Goal: Task Accomplishment & Management: Use online tool/utility

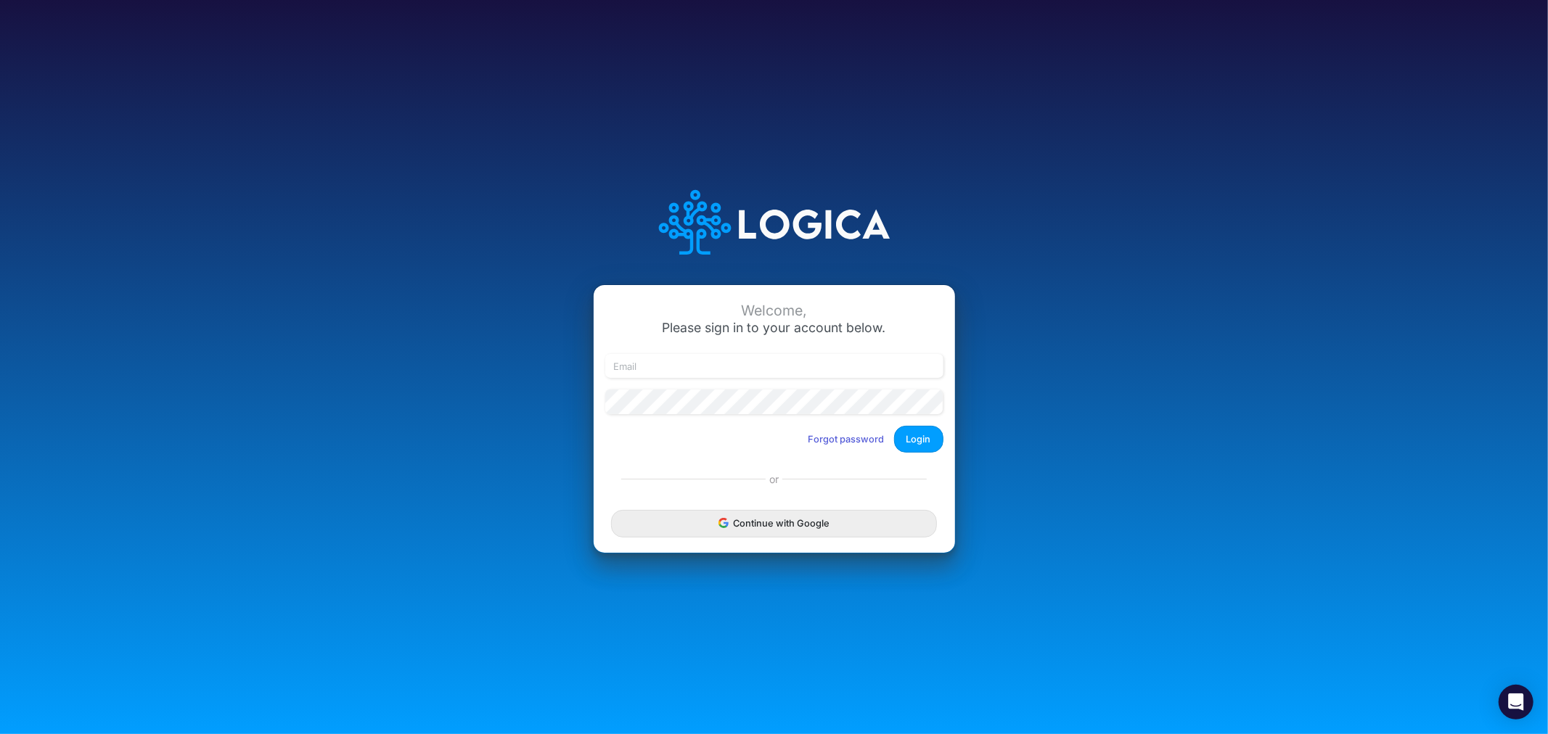
click at [734, 379] on div at bounding box center [774, 372] width 345 height 36
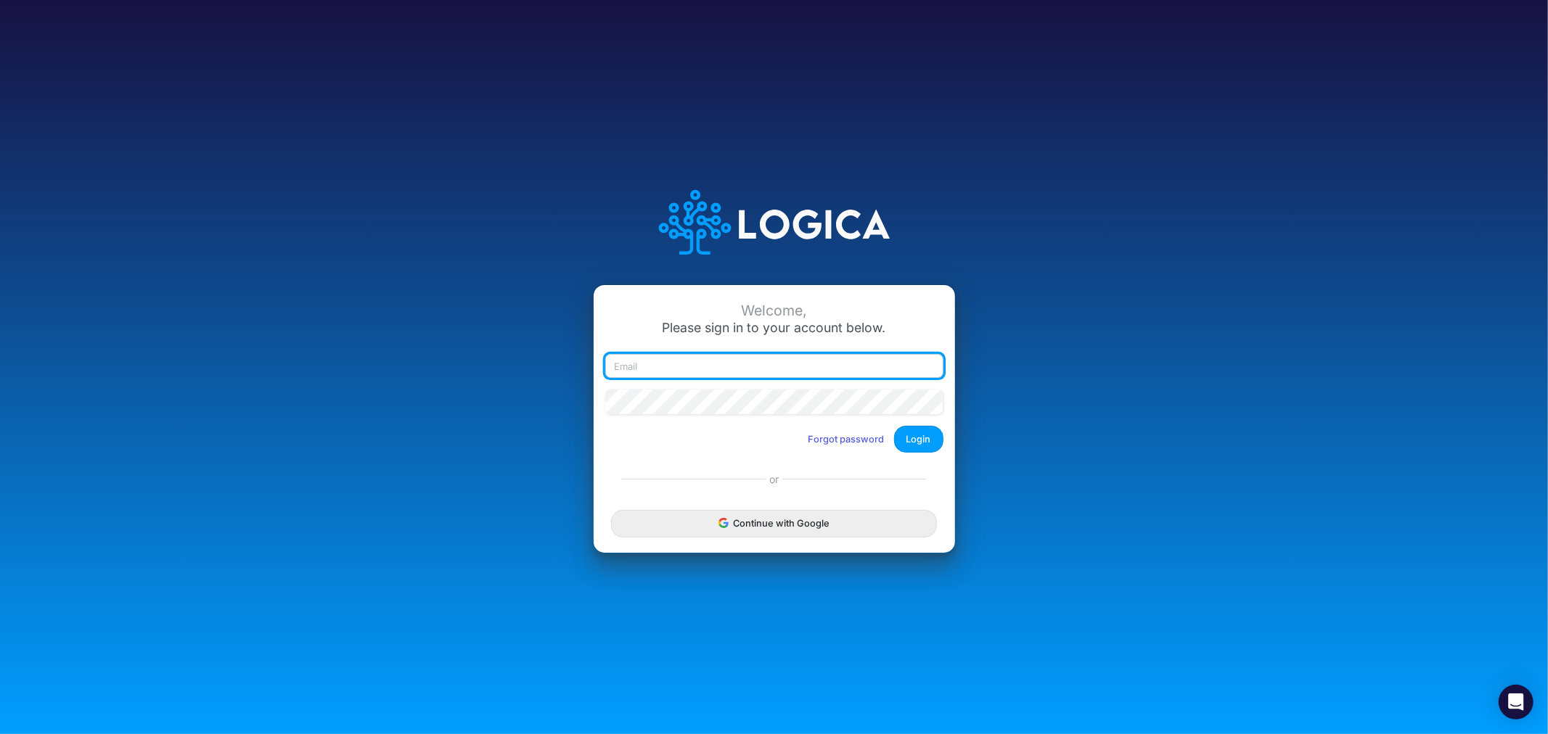
click at [731, 370] on input "email" at bounding box center [774, 366] width 338 height 25
type input "james.rau@heritage-communities.com"
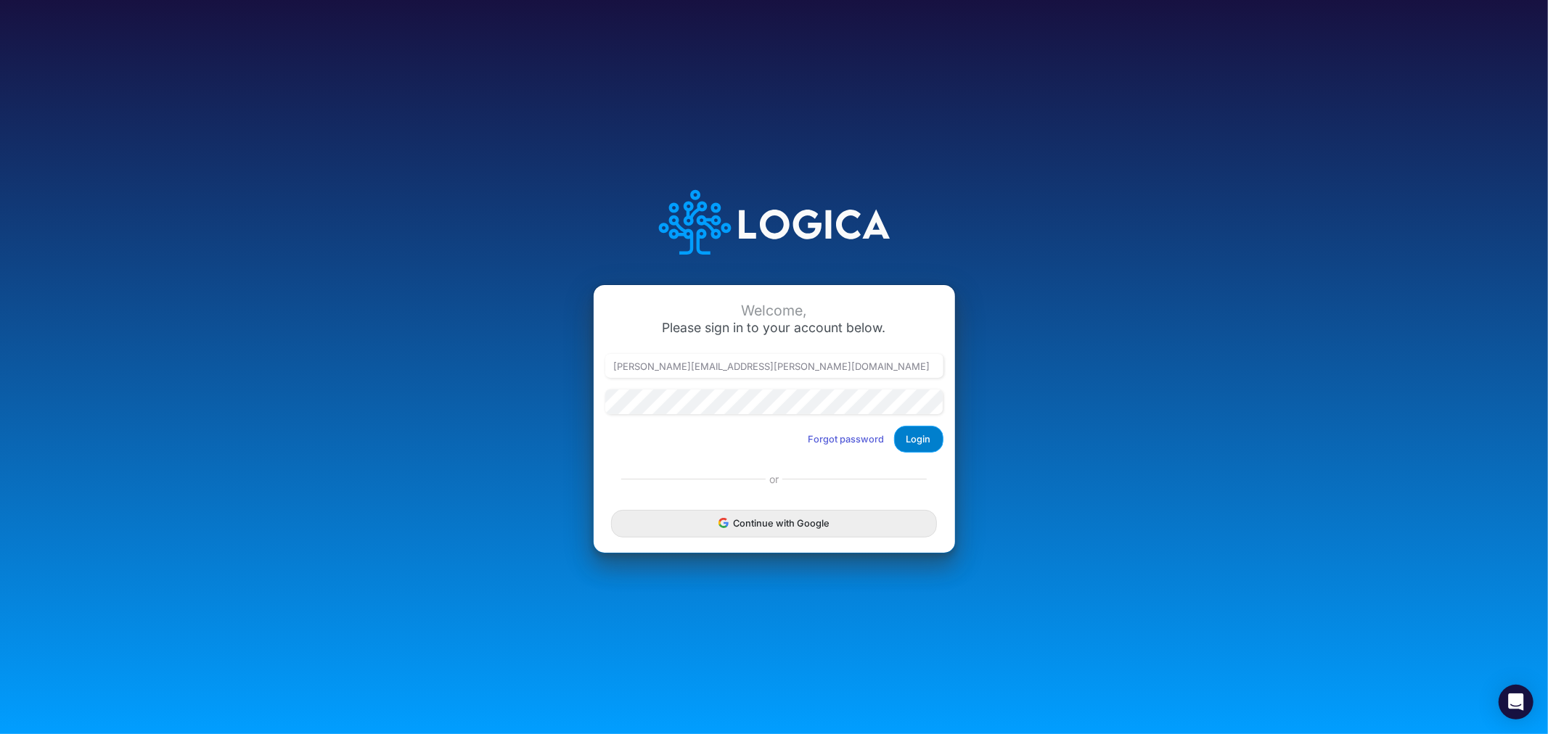
click at [920, 429] on button "Login" at bounding box center [918, 439] width 49 height 27
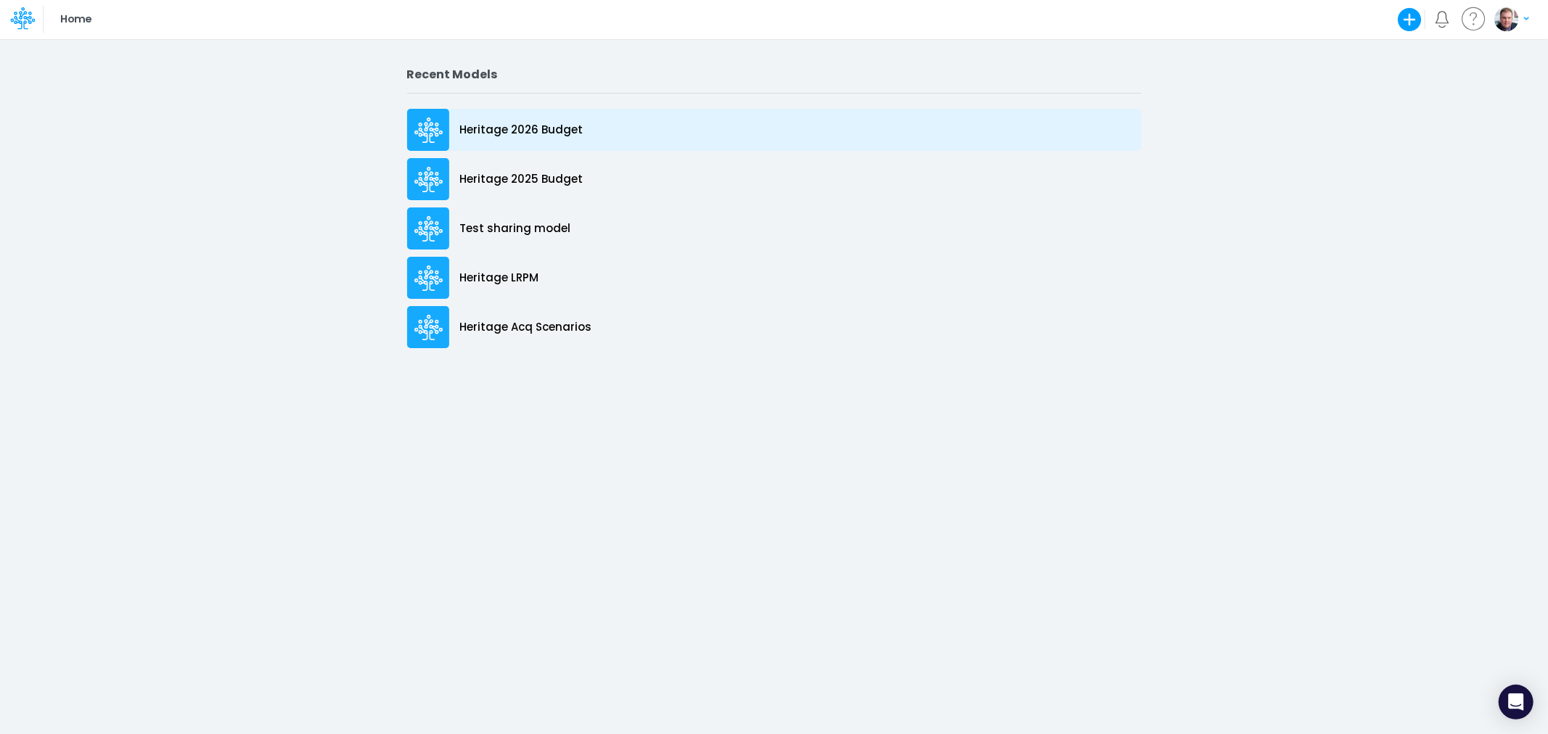
click at [531, 131] on p "Heritage 2026 Budget" at bounding box center [521, 130] width 123 height 17
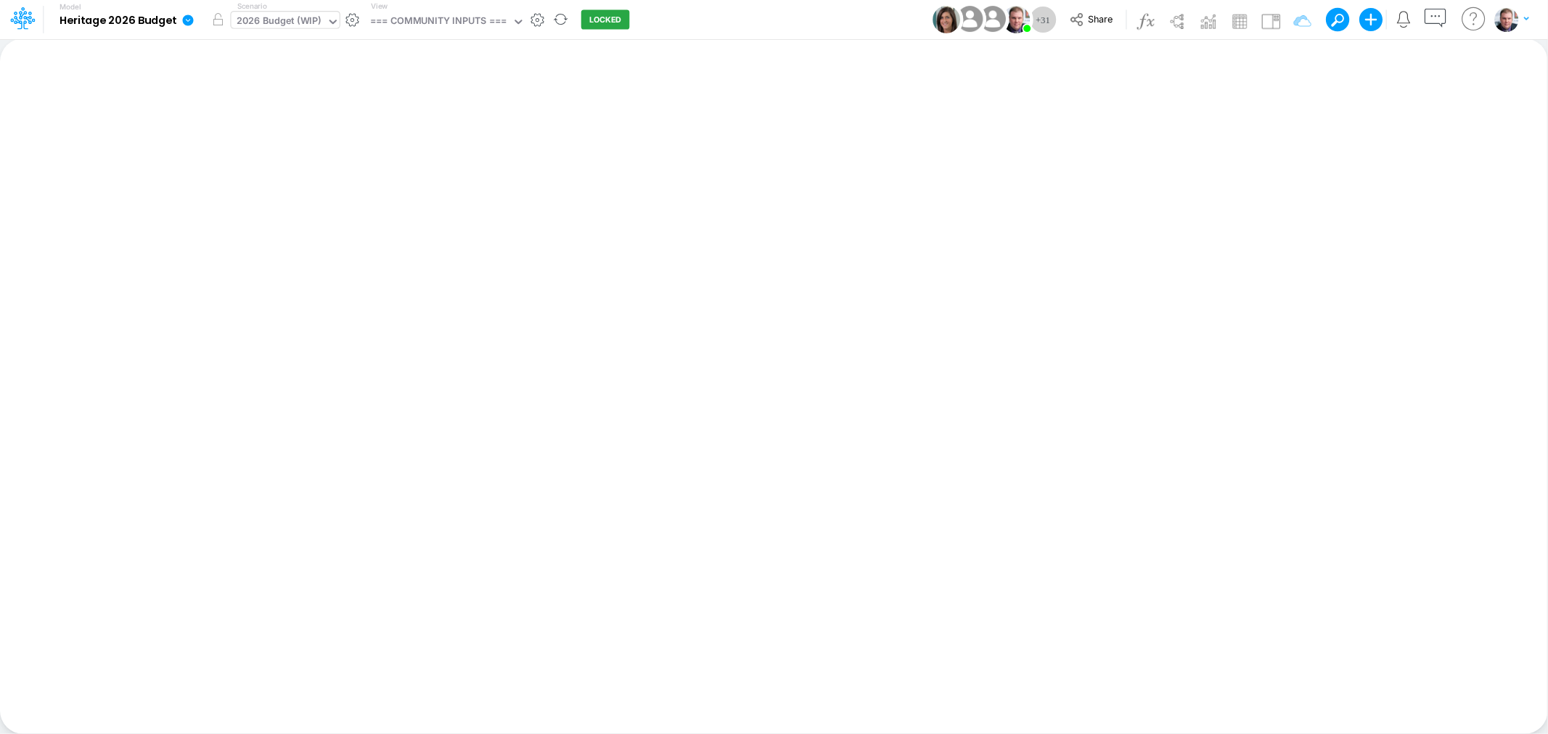
click at [295, 22] on div "2026 Budget (WIP)" at bounding box center [279, 22] width 85 height 17
type input "r"
type input "ahrw"
click at [325, 160] on div "Insert new Conditional formatting Paste Cut Copy AutoFill Ready 100% Sum: null …" at bounding box center [773, 386] width 1547 height 696
click at [313, 25] on div "2026 Budget (WIP)" at bounding box center [279, 22] width 85 height 17
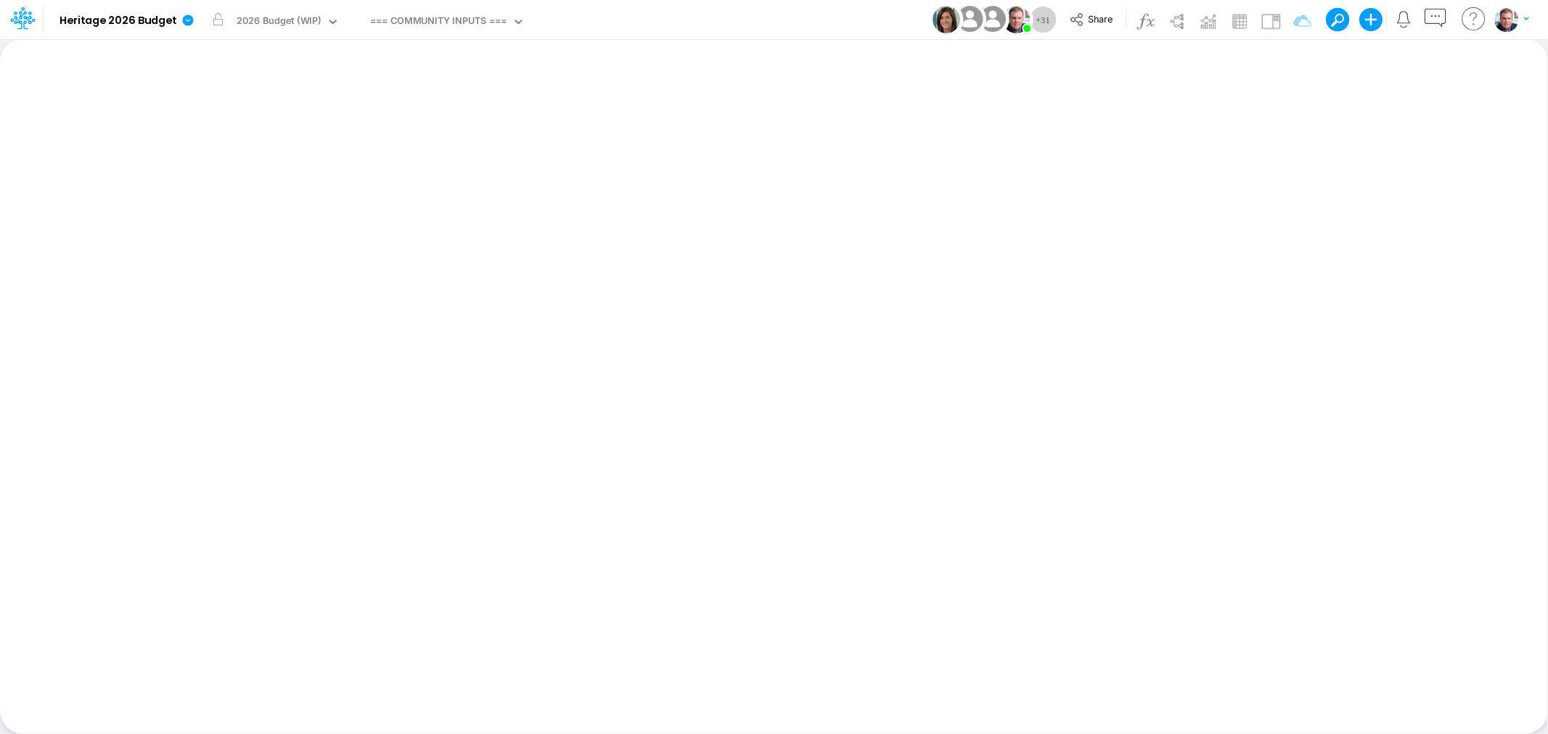
drag, startPoint x: 506, startPoint y: 165, endPoint x: 513, endPoint y: 78, distance: 87.3
click at [506, 163] on div "Insert new Conditional formatting Paste Cut Copy AutoFill Ready 100% Sum: null …" at bounding box center [773, 386] width 1547 height 696
click at [506, 19] on div "=== COMMUNITY INPUTS ===" at bounding box center [438, 22] width 136 height 17
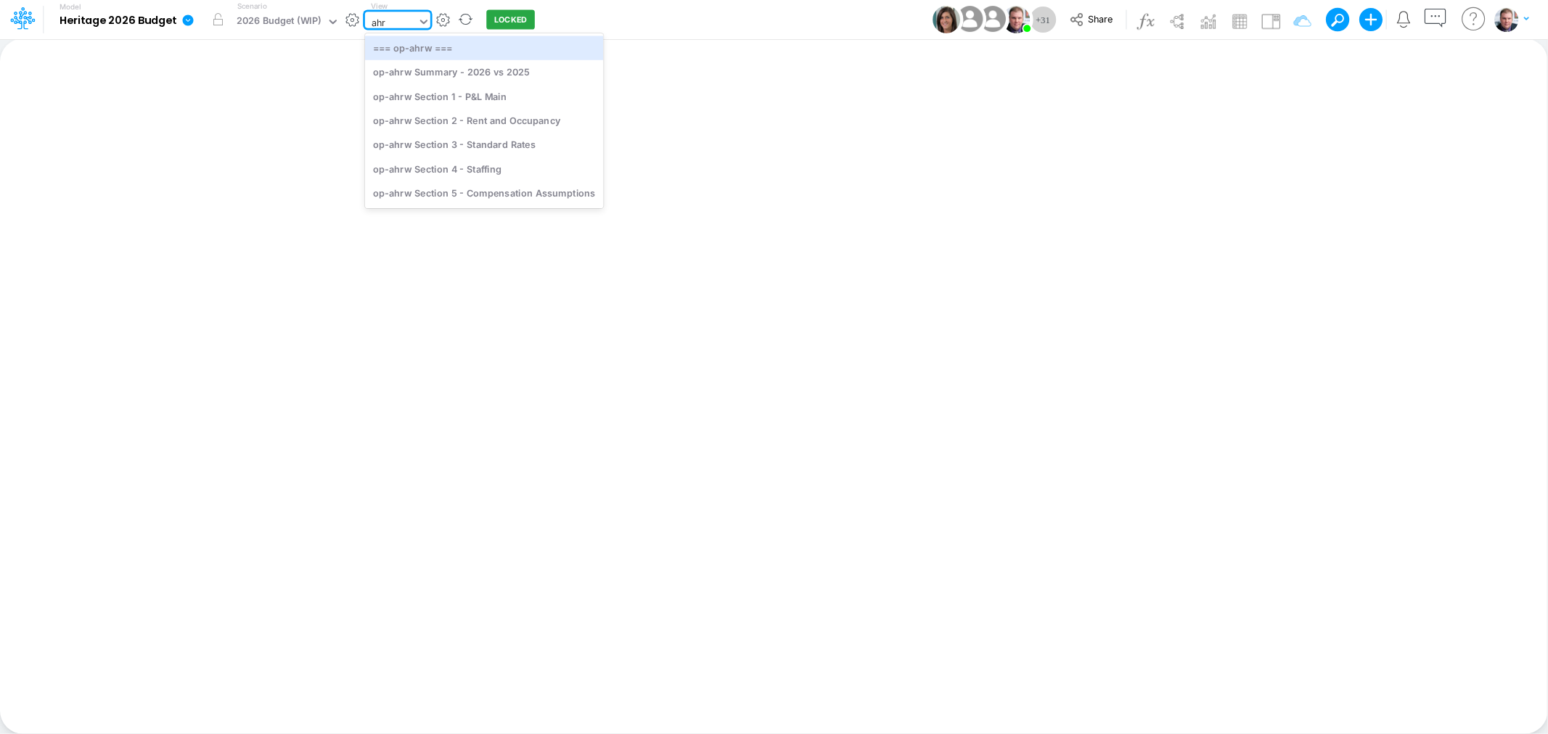
type input "ahrw"
click at [461, 93] on div "op-ahrw Section 1 - P&L Main" at bounding box center [484, 96] width 238 height 24
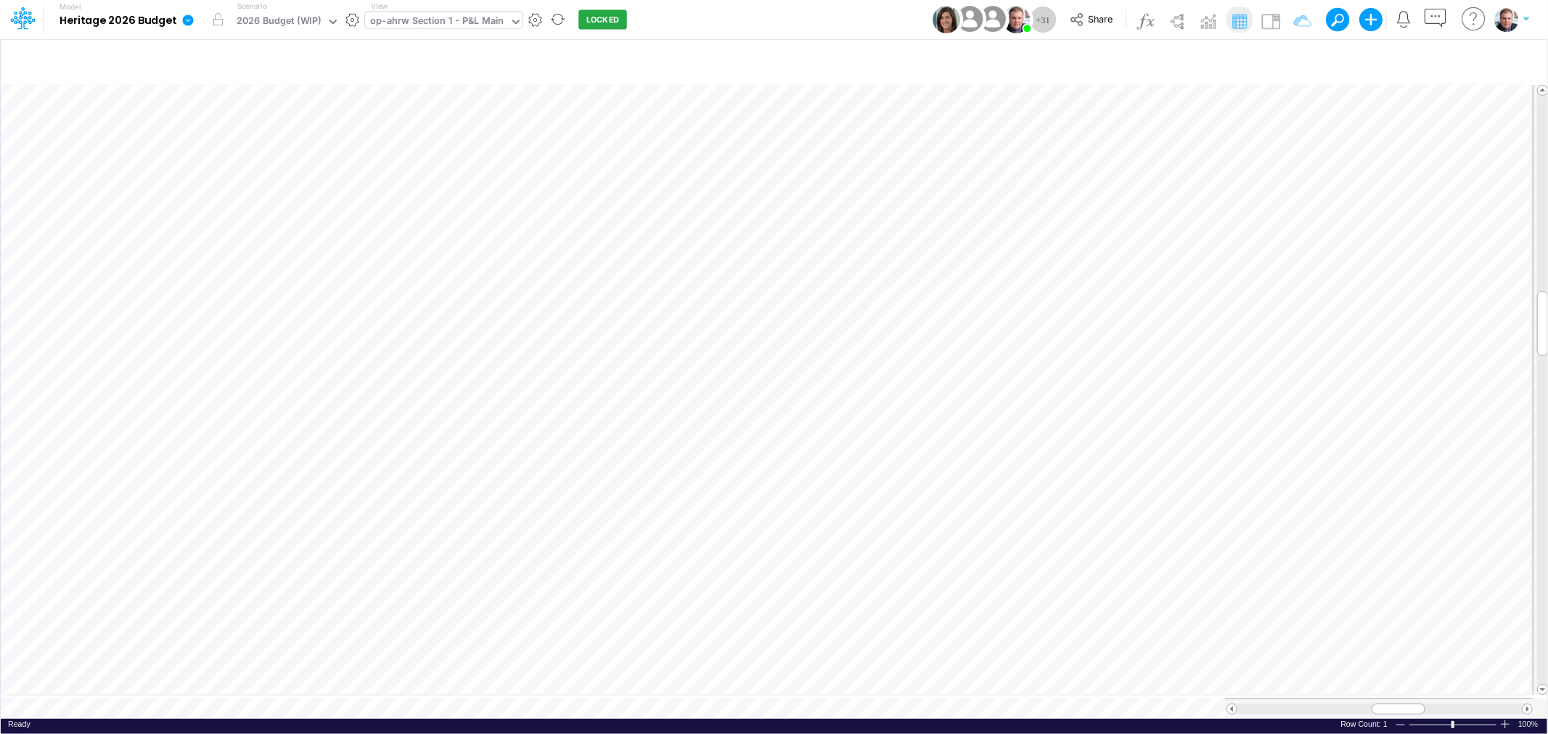
scroll to position [0, 1]
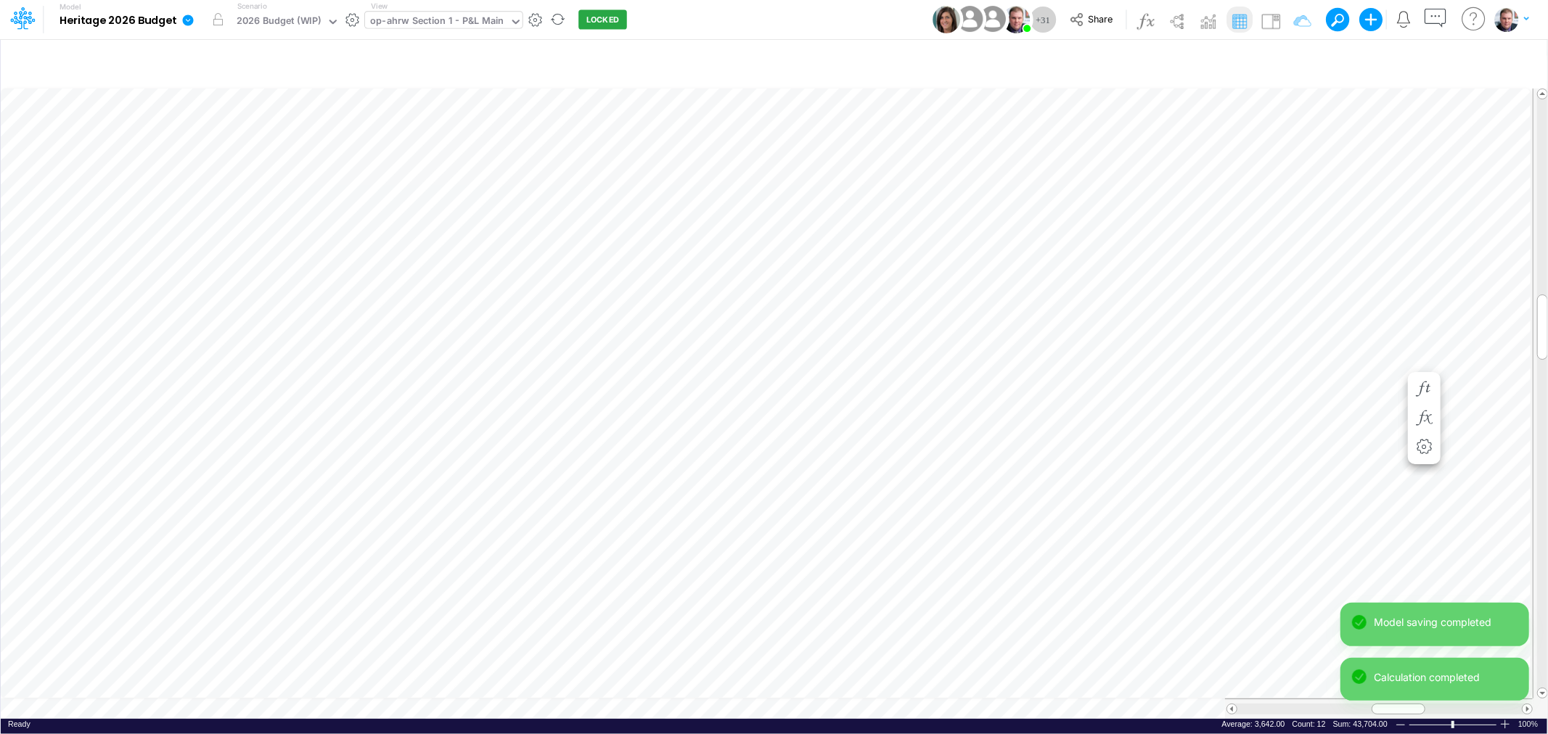
click at [1526, 702] on div "Model saving completed Calculation completed" at bounding box center [1434, 658] width 189 height 110
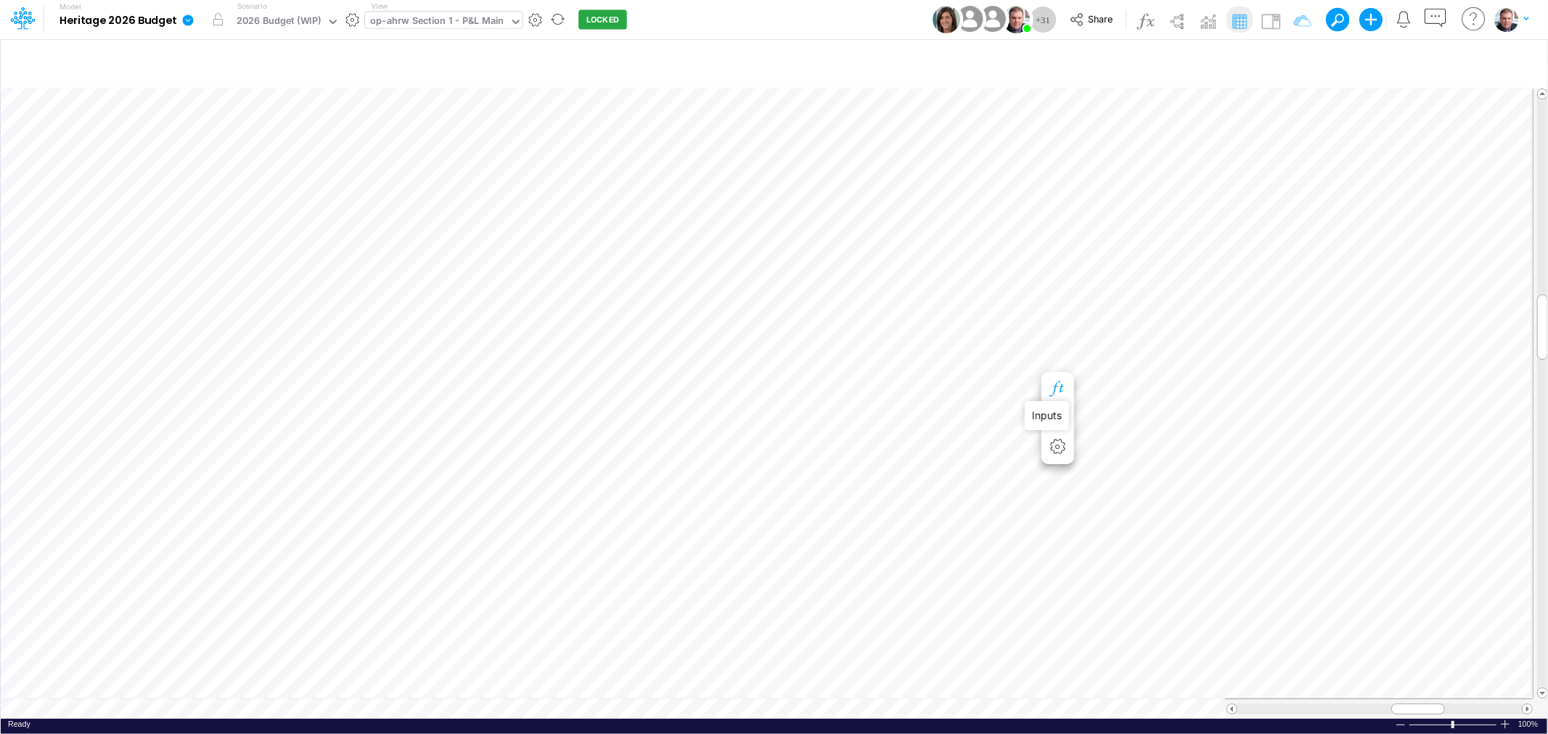
click at [1065, 388] on icon "button" at bounding box center [1057, 389] width 22 height 15
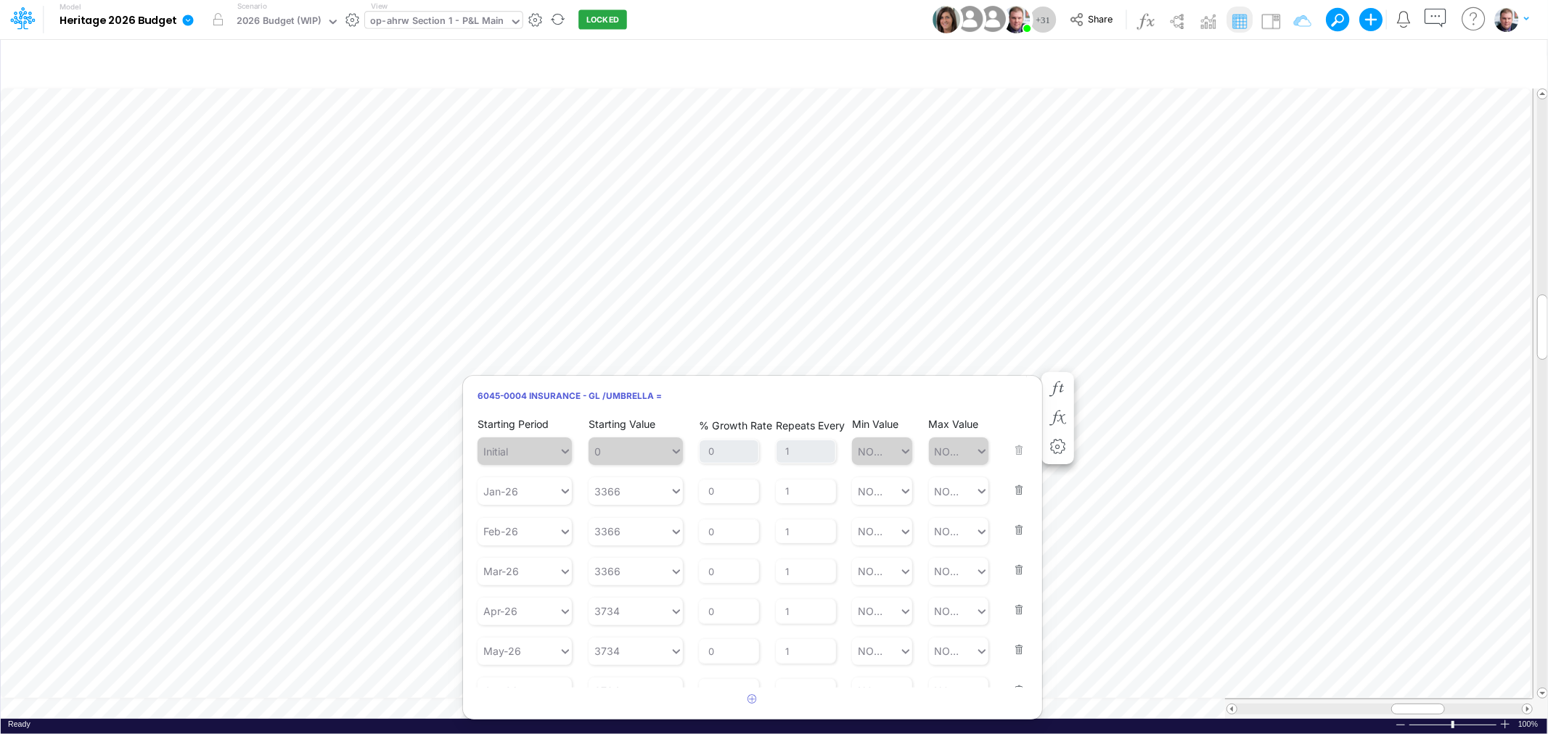
click at [1005, 498] on button "button" at bounding box center [1014, 480] width 19 height 39
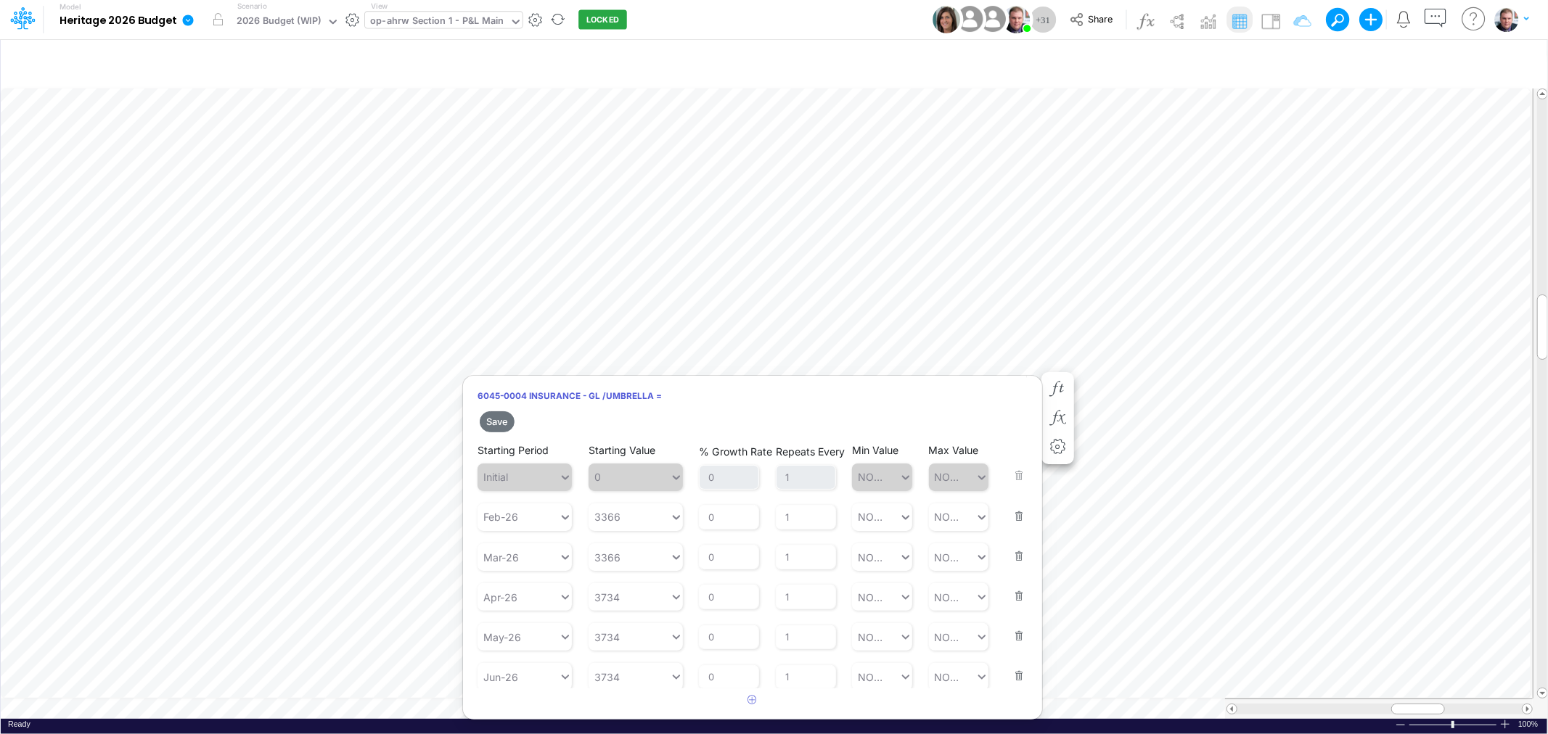
click at [1013, 509] on button "button" at bounding box center [1014, 507] width 19 height 39
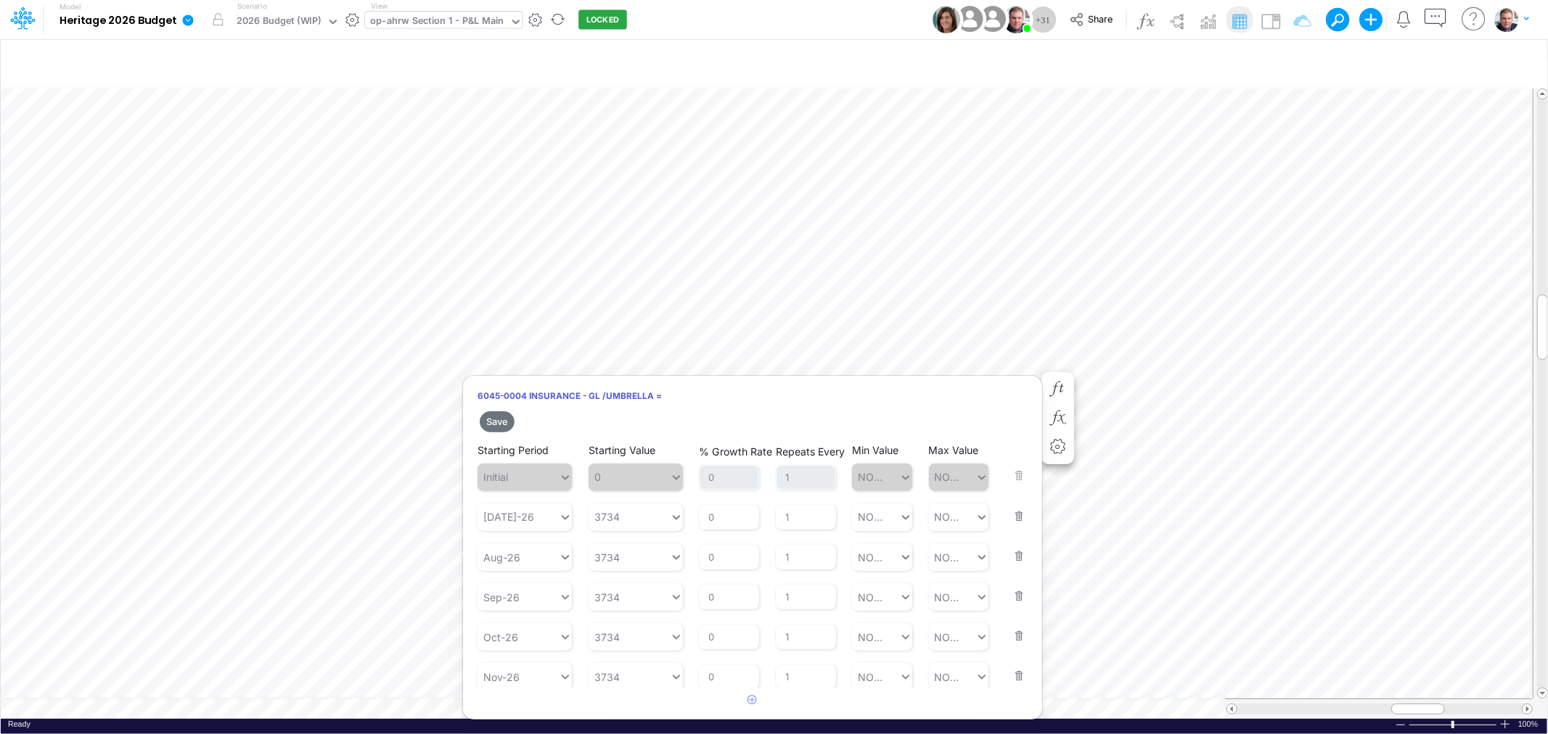
click at [1013, 509] on button "button" at bounding box center [1014, 507] width 19 height 39
click at [1013, 527] on button "button" at bounding box center [1014, 546] width 19 height 39
click at [1013, 509] on button "button" at bounding box center [1014, 507] width 19 height 39
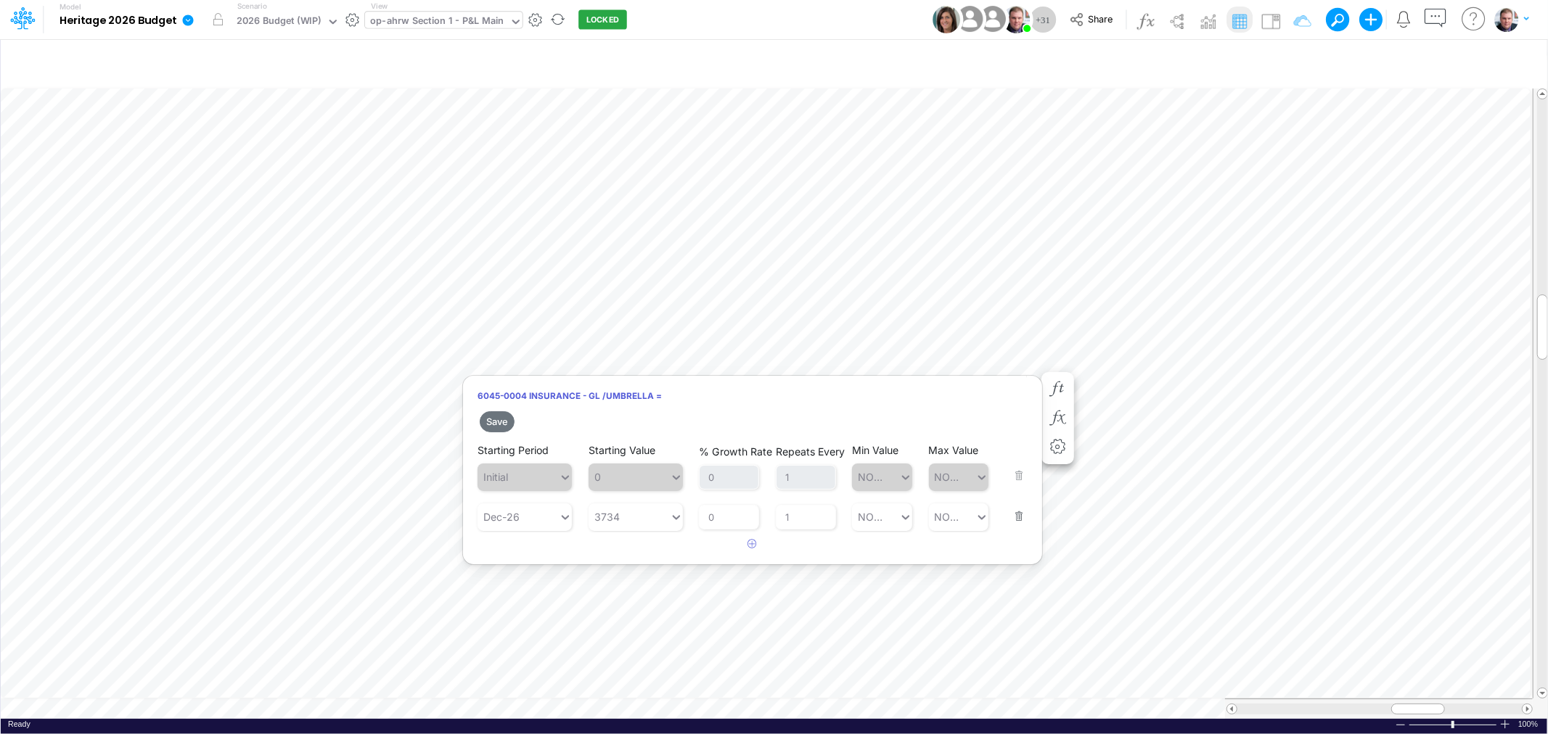
click at [1013, 509] on button "button" at bounding box center [1014, 507] width 19 height 39
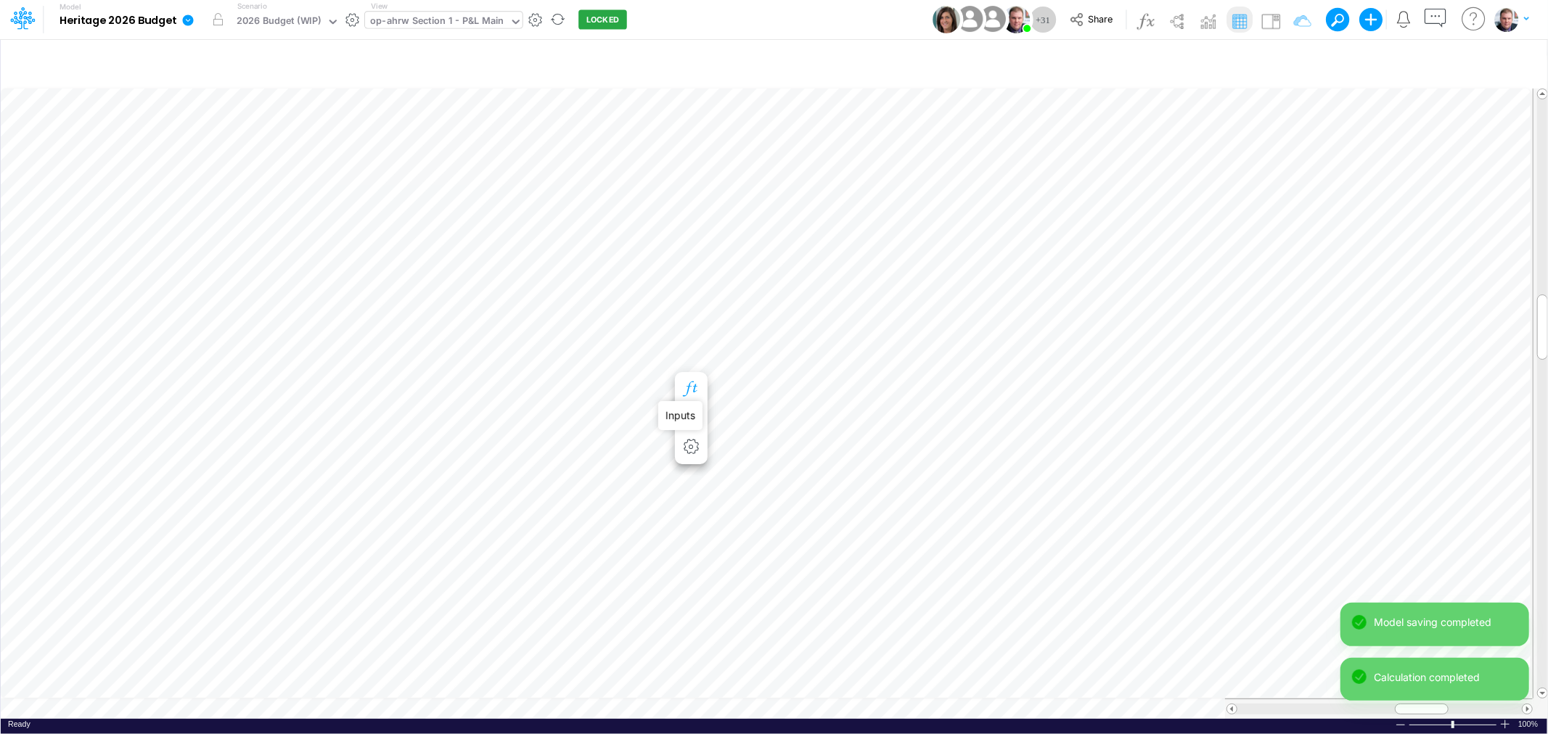
click at [695, 387] on icon "button" at bounding box center [691, 389] width 22 height 15
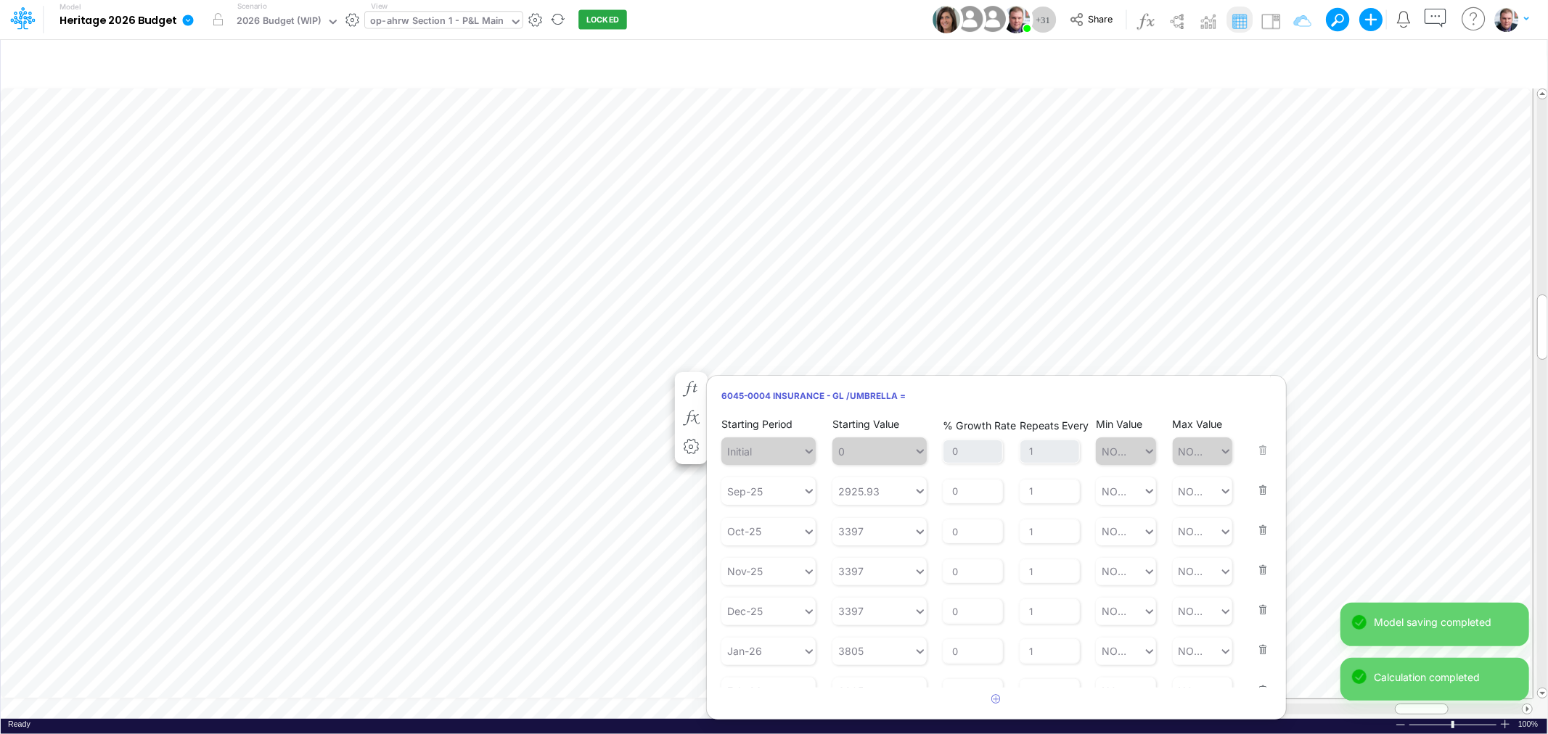
click at [1252, 646] on button "button" at bounding box center [1258, 640] width 19 height 39
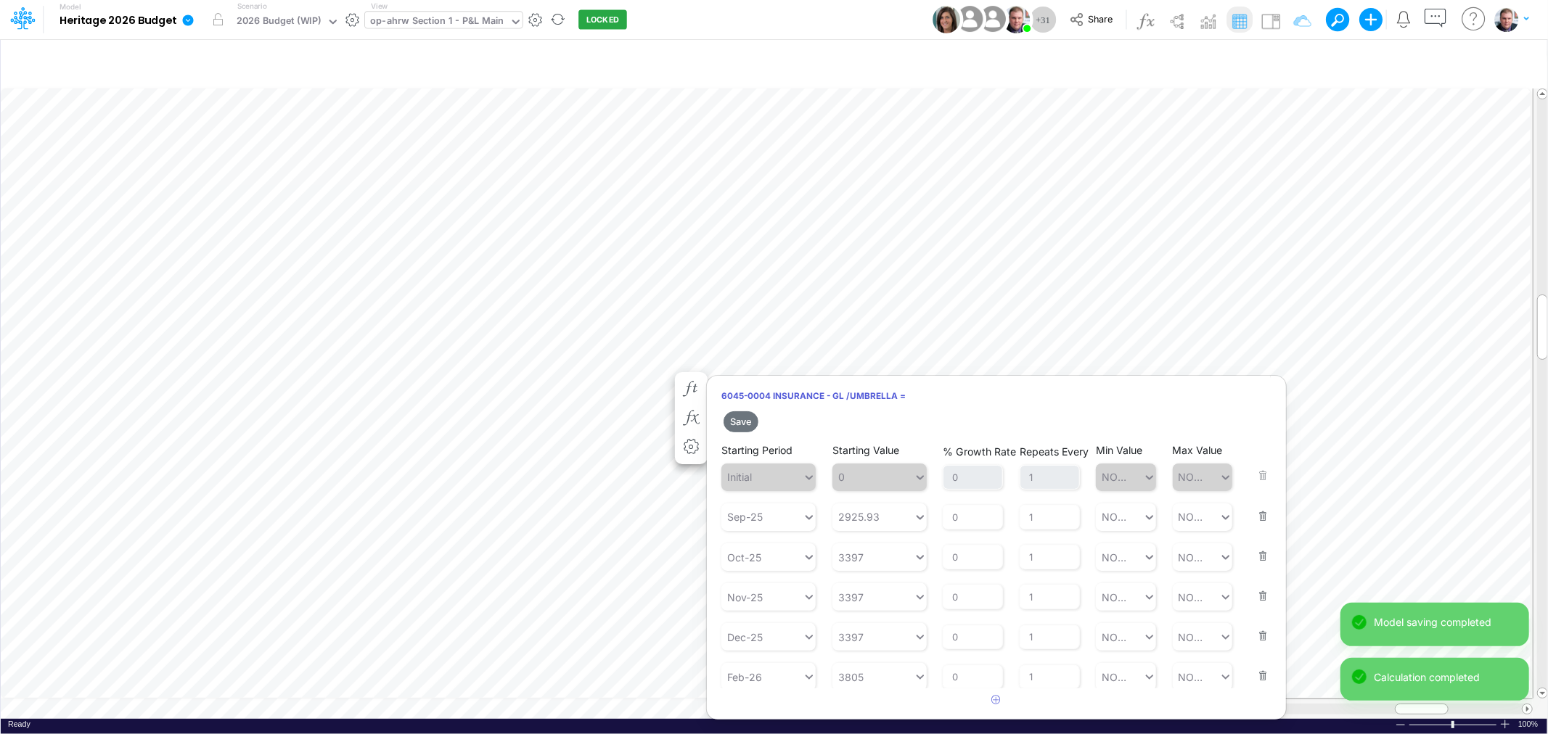
click at [1252, 646] on div "Starting Period Feb-26 Starting Value 3805 % Growth Rate 0 Repeats Every 1 Min …" at bounding box center [996, 666] width 550 height 49
click at [1255, 639] on button "button" at bounding box center [1258, 626] width 19 height 39
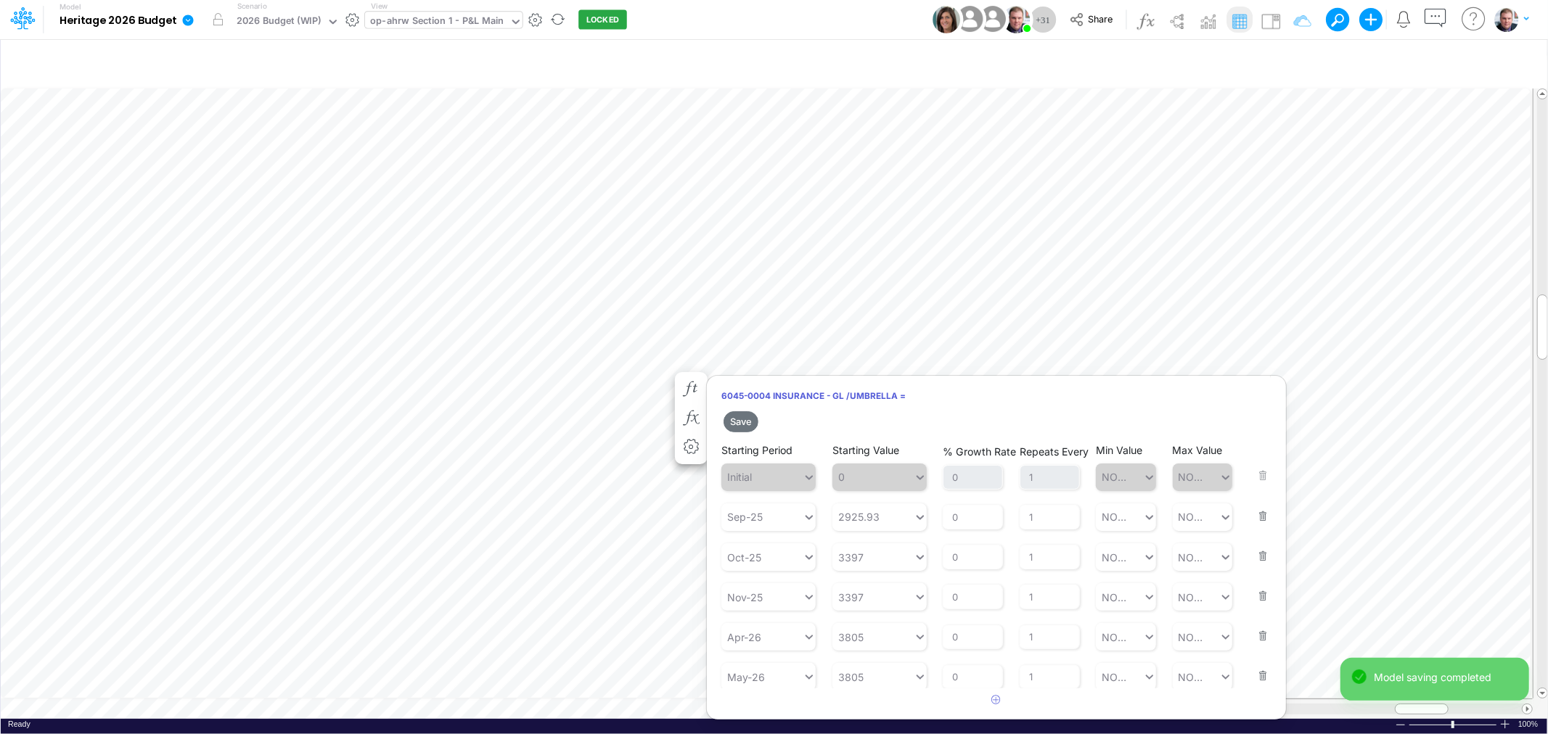
click at [1255, 647] on button "button" at bounding box center [1258, 666] width 19 height 39
click at [1255, 639] on button "button" at bounding box center [1258, 626] width 19 height 39
click at [1255, 647] on button "button" at bounding box center [1258, 666] width 19 height 39
click at [1255, 639] on button "button" at bounding box center [1258, 626] width 19 height 39
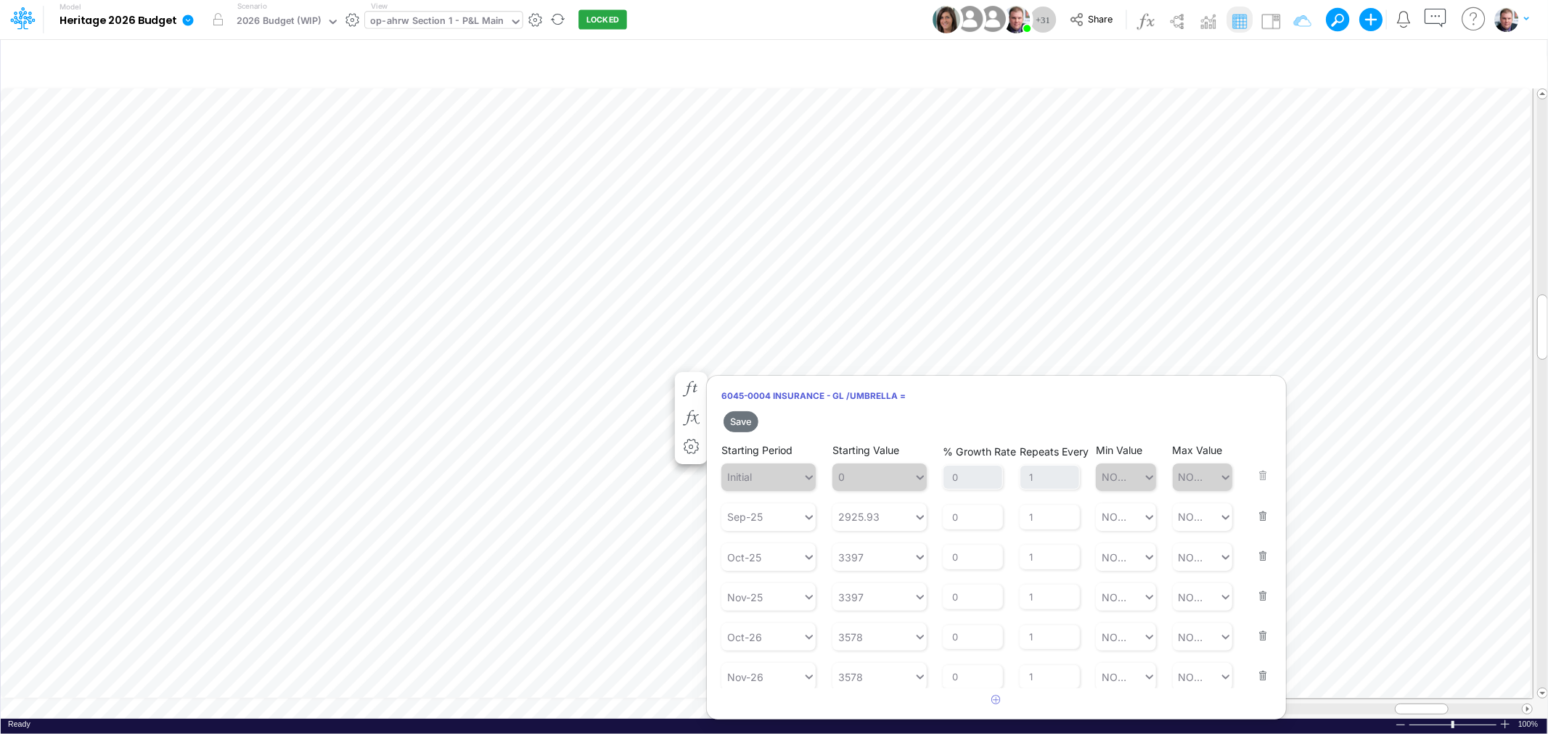
click at [1255, 639] on button "button" at bounding box center [1258, 626] width 19 height 39
click at [1255, 647] on button "button" at bounding box center [1258, 666] width 19 height 39
click at [1255, 639] on div "6045-0004 Insurance - GL /Umbrella = Save Starting Period Initial Starting Valu…" at bounding box center [996, 510] width 580 height 270
click at [1252, 596] on button "button" at bounding box center [1258, 586] width 19 height 39
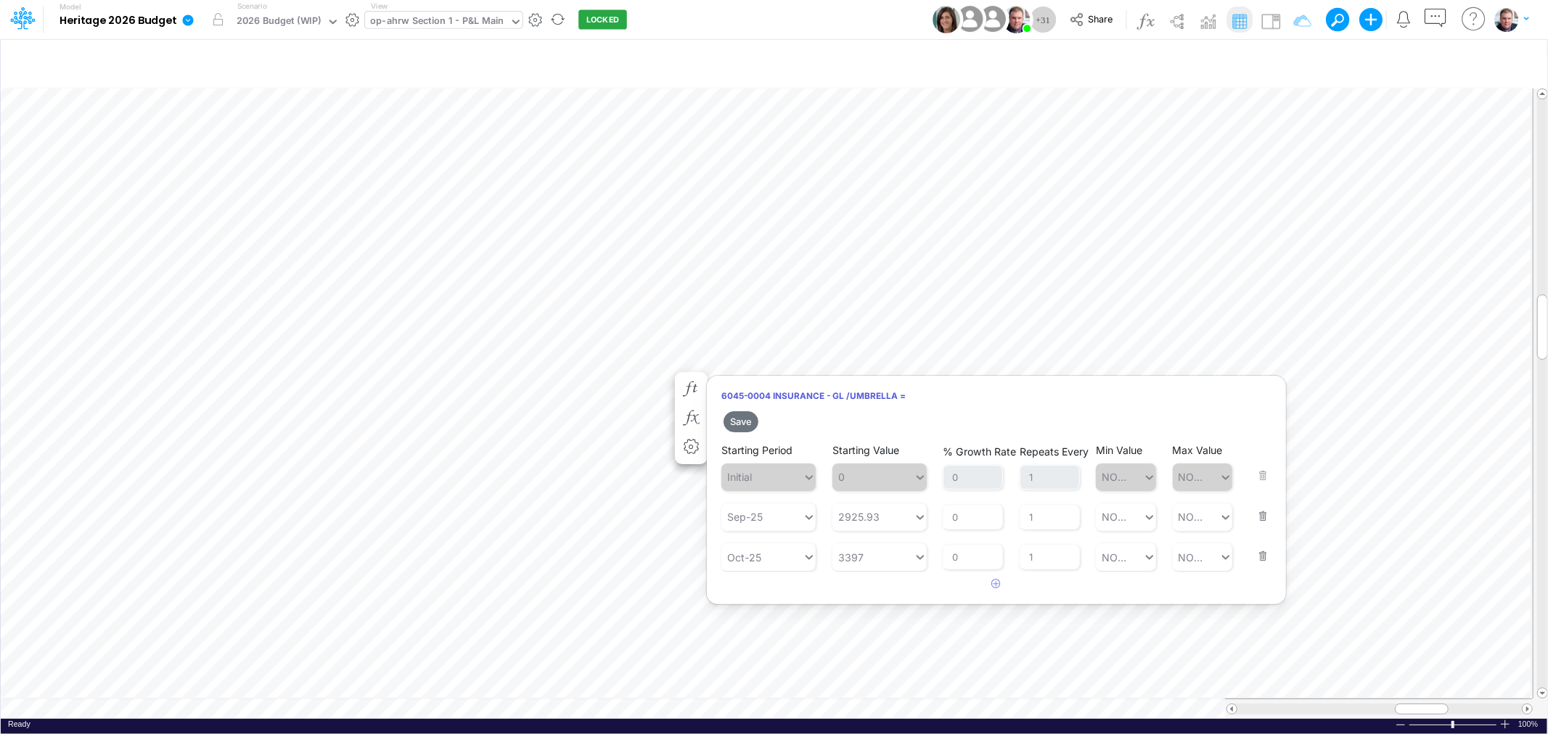
click at [1260, 543] on button "button" at bounding box center [1258, 546] width 19 height 39
click at [1260, 516] on button "button" at bounding box center [1258, 507] width 19 height 39
click at [745, 411] on button "Save" at bounding box center [740, 421] width 35 height 21
click at [744, 421] on button "Save" at bounding box center [740, 421] width 35 height 21
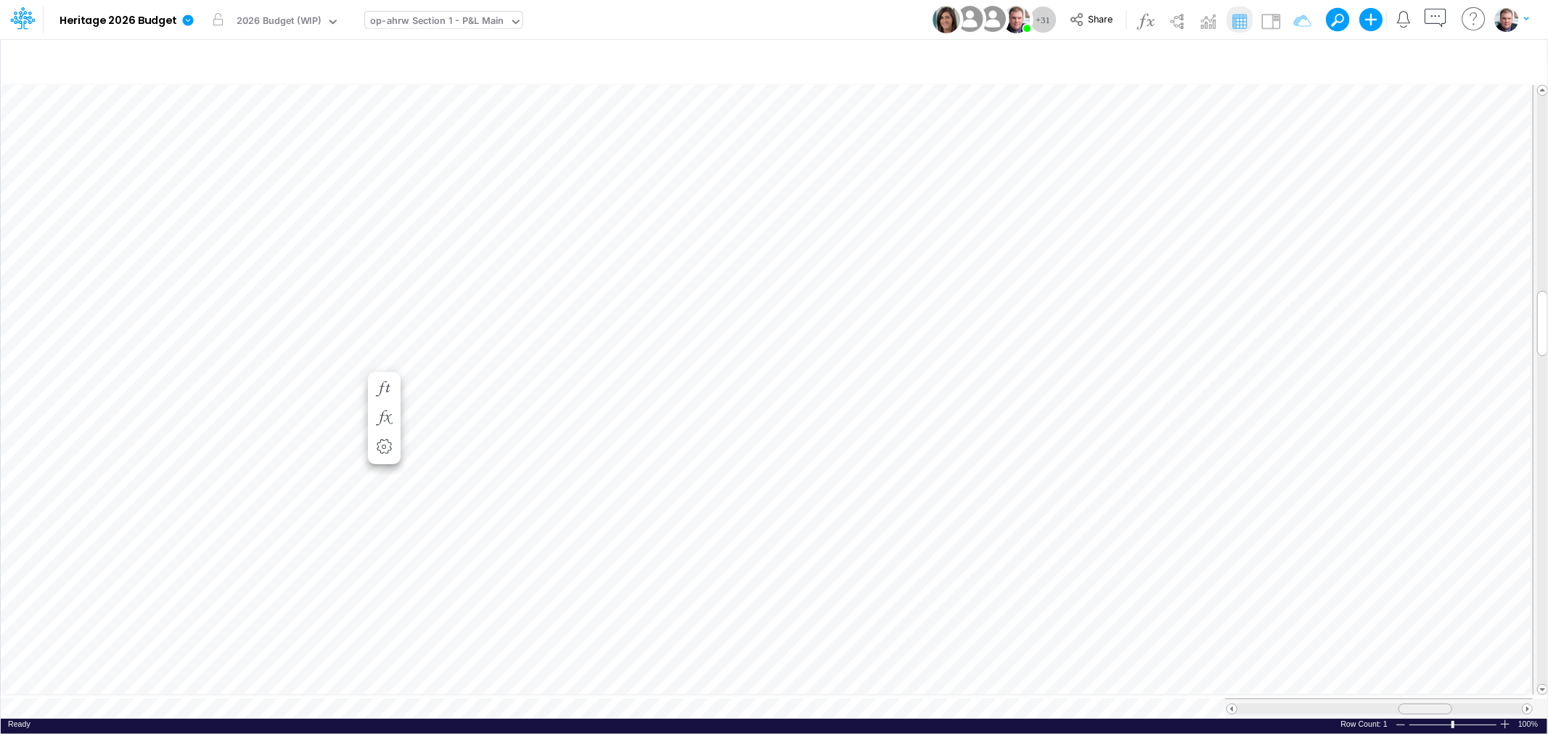
click at [1424, 704] on div at bounding box center [1425, 709] width 54 height 11
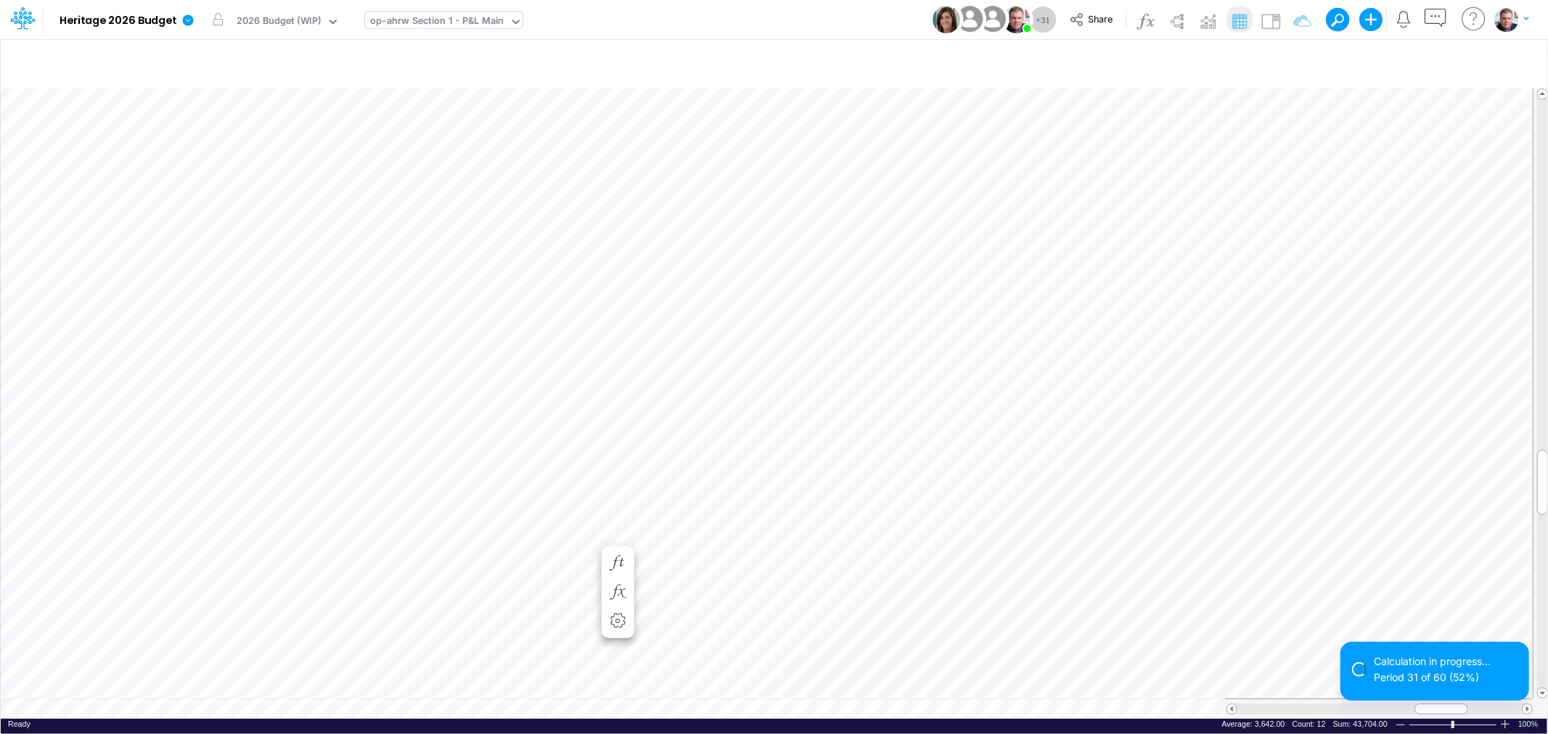
scroll to position [0, 1]
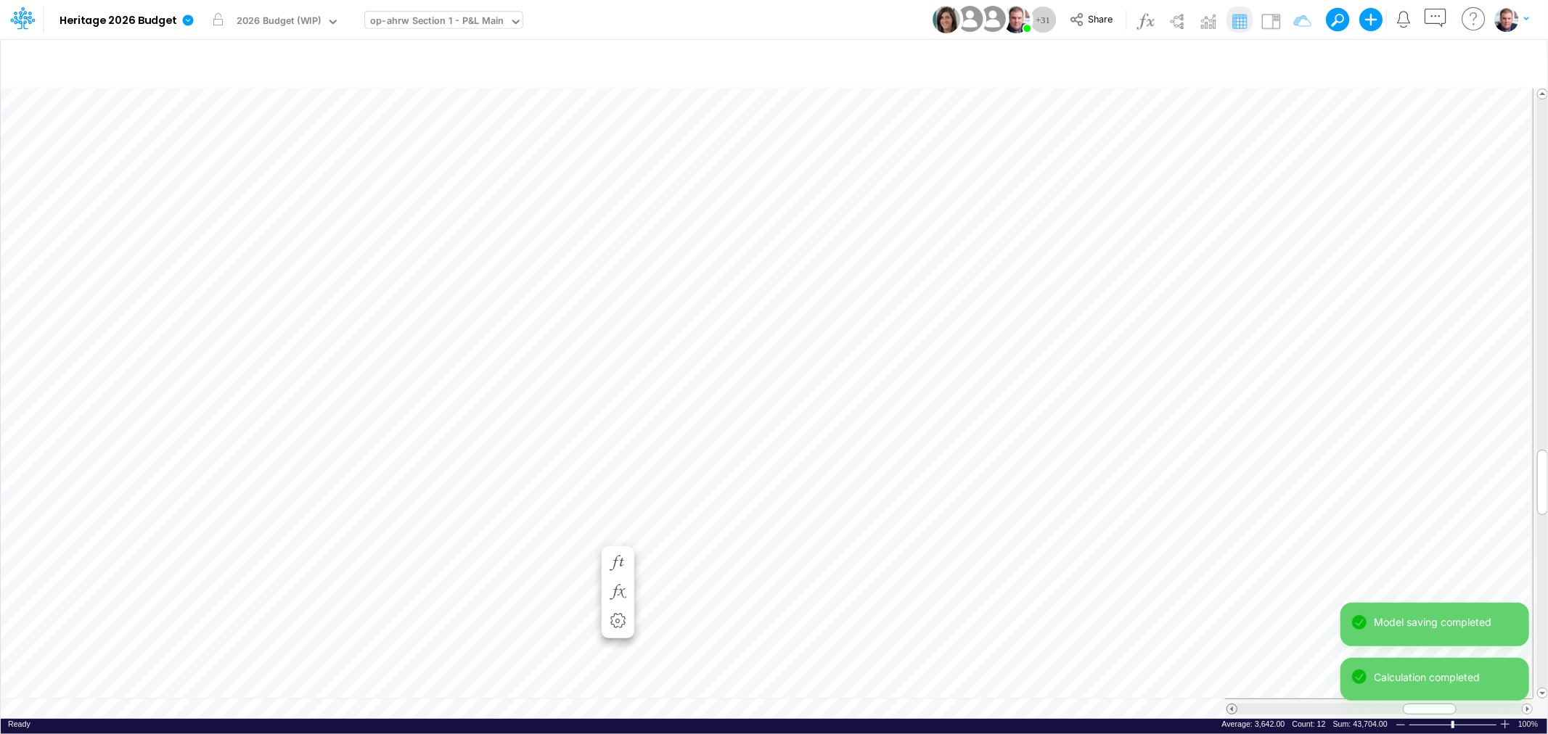
click at [1231, 705] on span at bounding box center [1231, 709] width 9 height 9
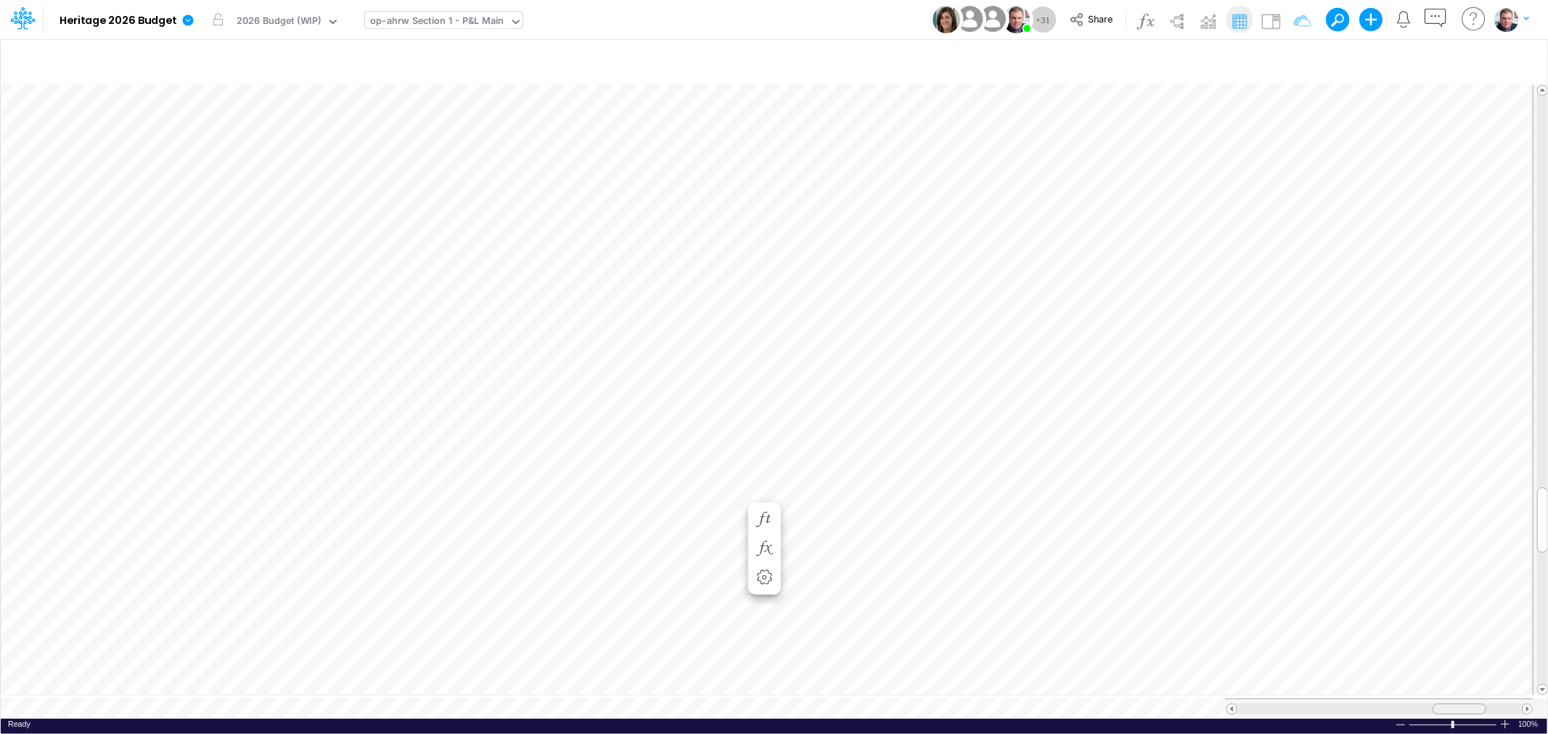
drag, startPoint x: 1416, startPoint y: 700, endPoint x: 1454, endPoint y: 702, distance: 37.8
click at [1454, 705] on span at bounding box center [1458, 709] width 9 height 9
drag, startPoint x: 1546, startPoint y: 295, endPoint x: 1547, endPoint y: 4, distance: 290.2
click at [1547, 4] on div "Model Heritage 2026 Budget Edit model settings Duplicate Import QuickBooks Quic…" at bounding box center [774, 367] width 1548 height 734
click at [422, 20] on div "op-ahrw Section 1 - P&L Main" at bounding box center [437, 22] width 134 height 17
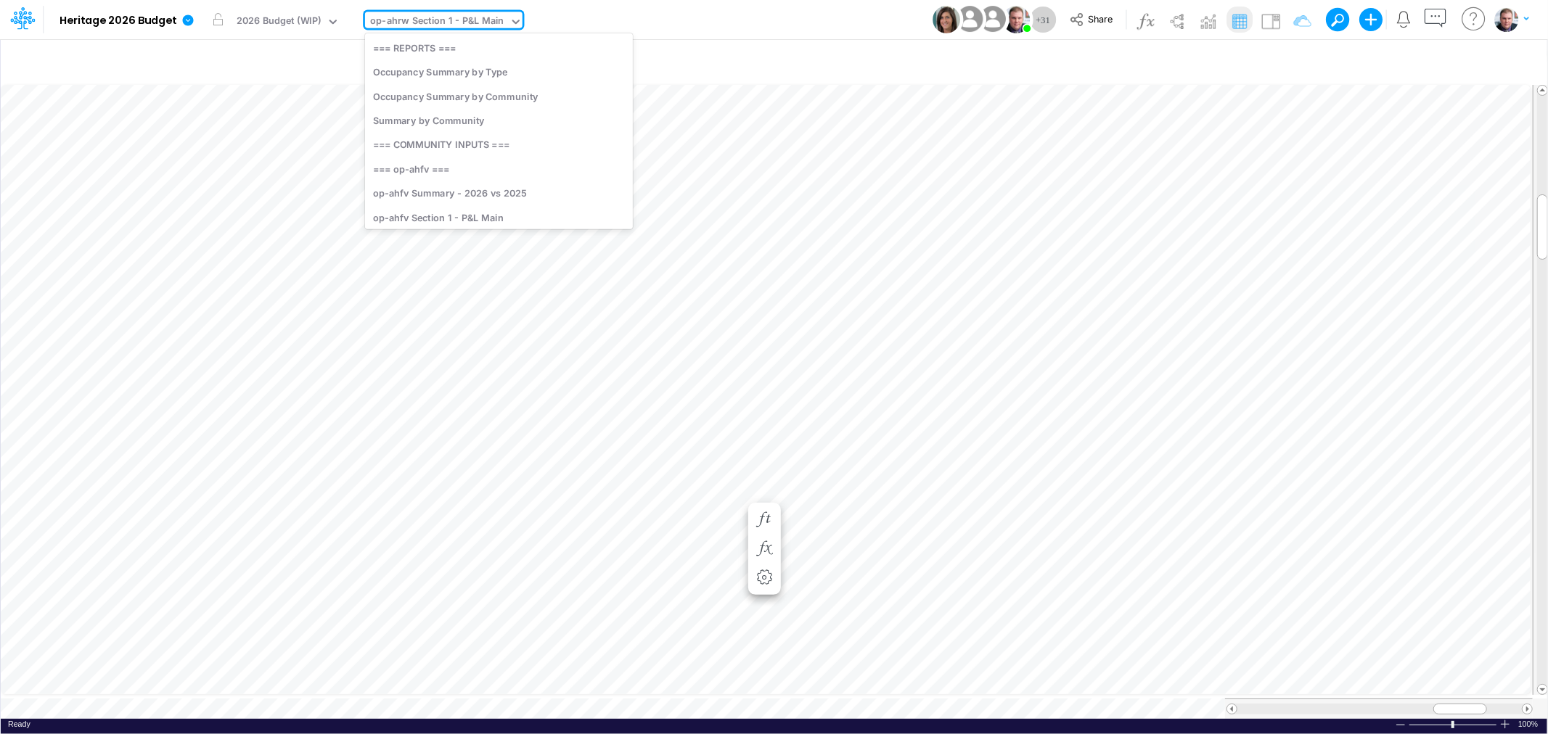
scroll to position [197, 0]
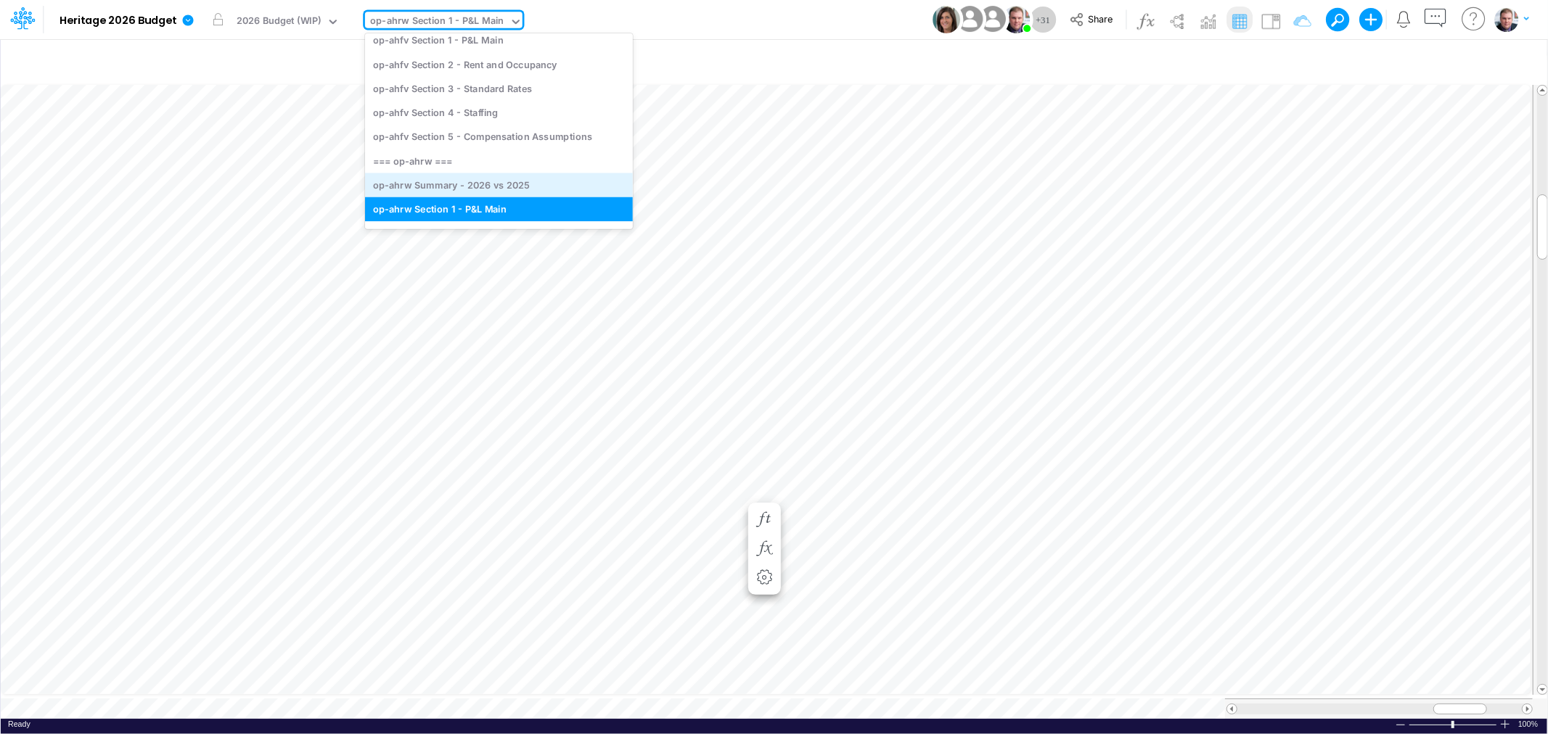
click at [477, 180] on div "op-ahrw Summary - 2026 vs 2025" at bounding box center [499, 185] width 268 height 24
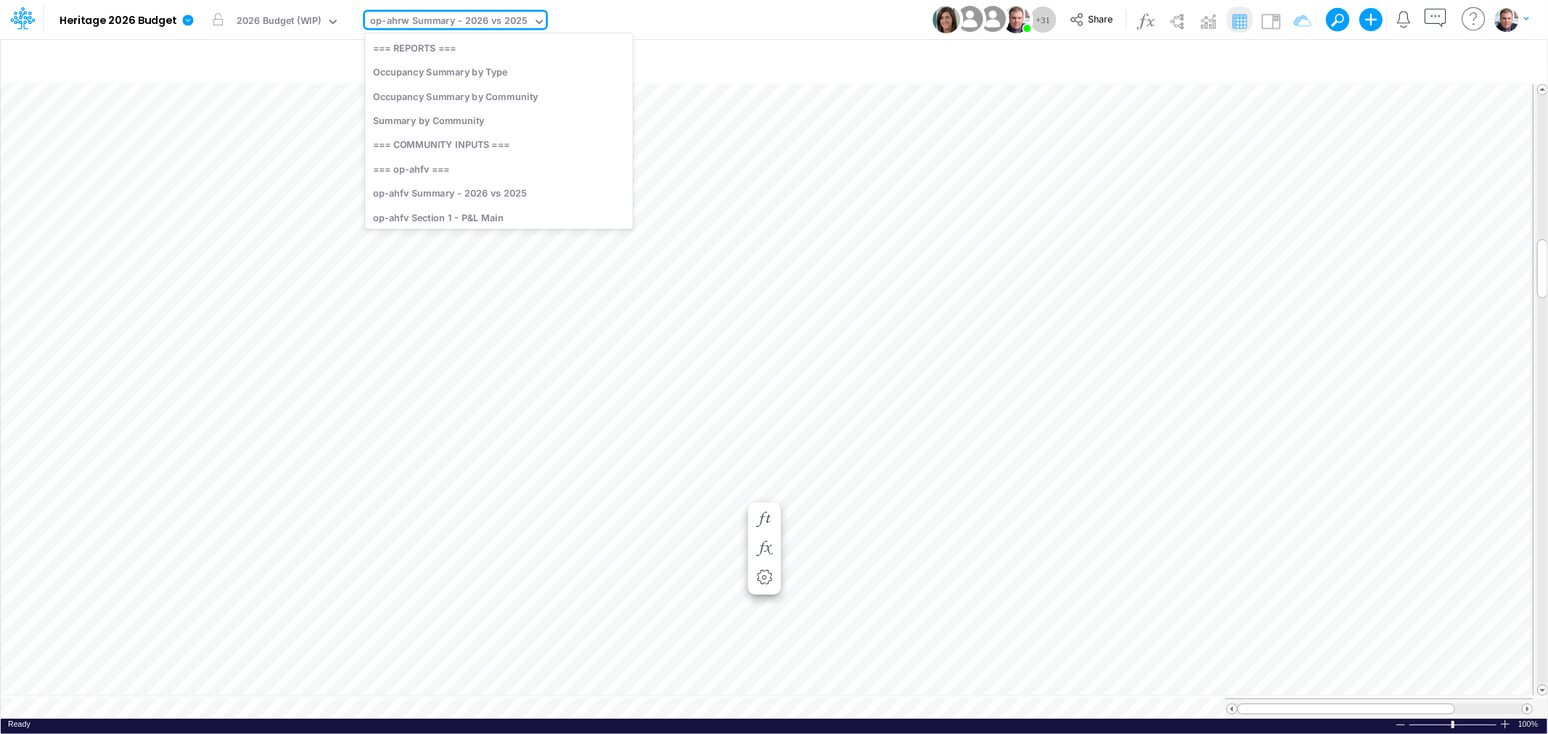
scroll to position [171, 0]
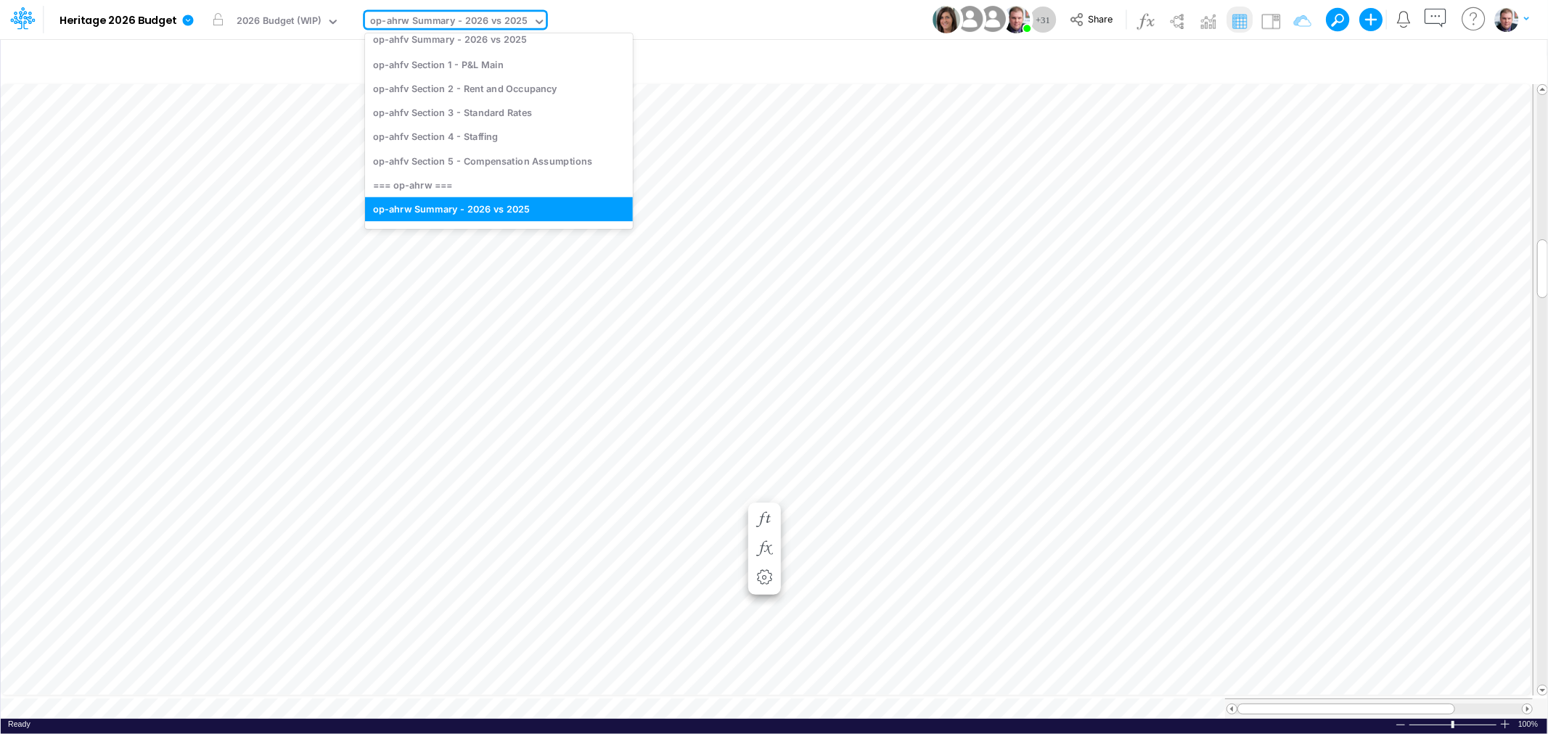
click at [513, 16] on div "op-ahrw Summary - 2026 vs 2025" at bounding box center [448, 22] width 157 height 17
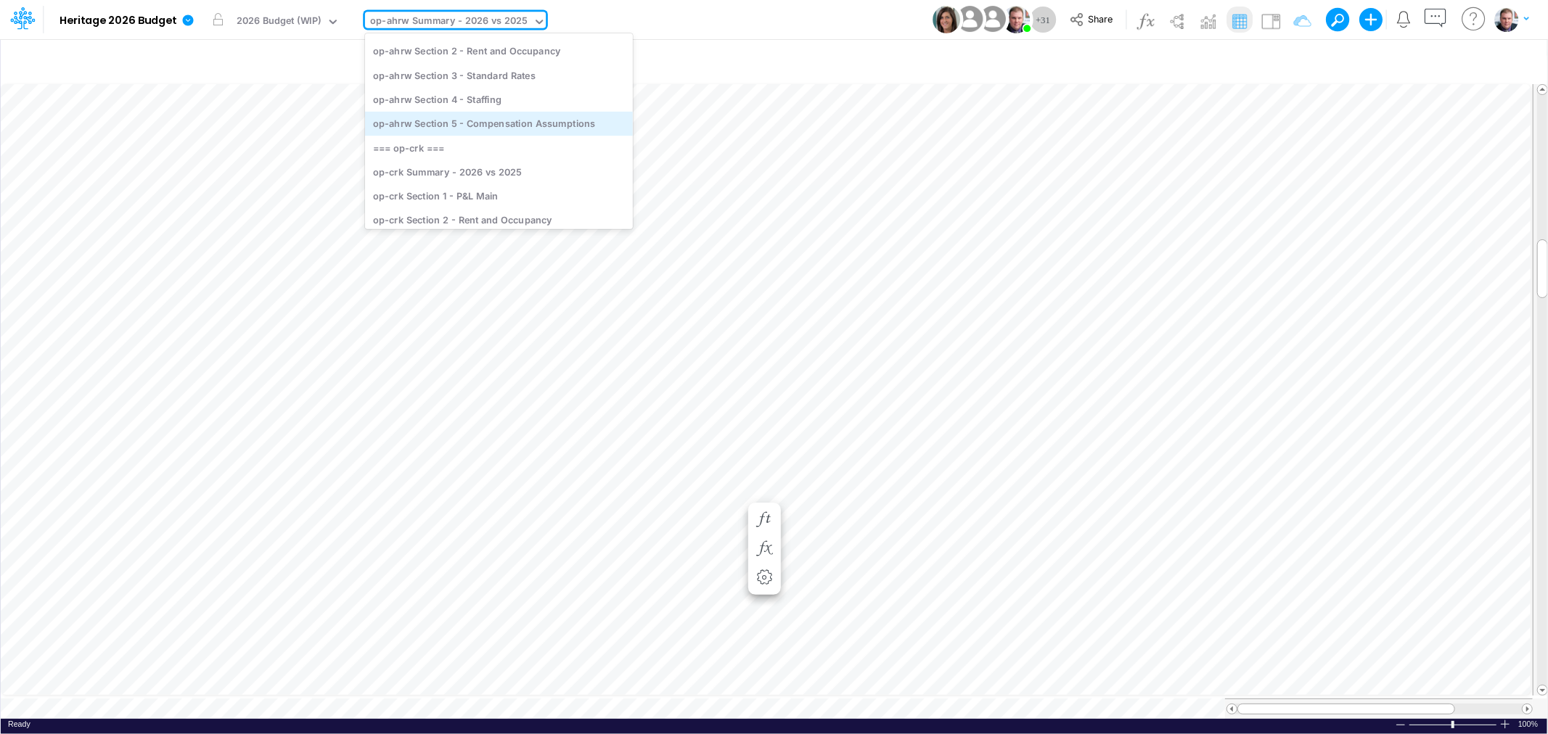
scroll to position [412, 0]
click at [502, 106] on div "op-ahrw Section 5 - Compensation Assumptions" at bounding box center [499, 113] width 268 height 24
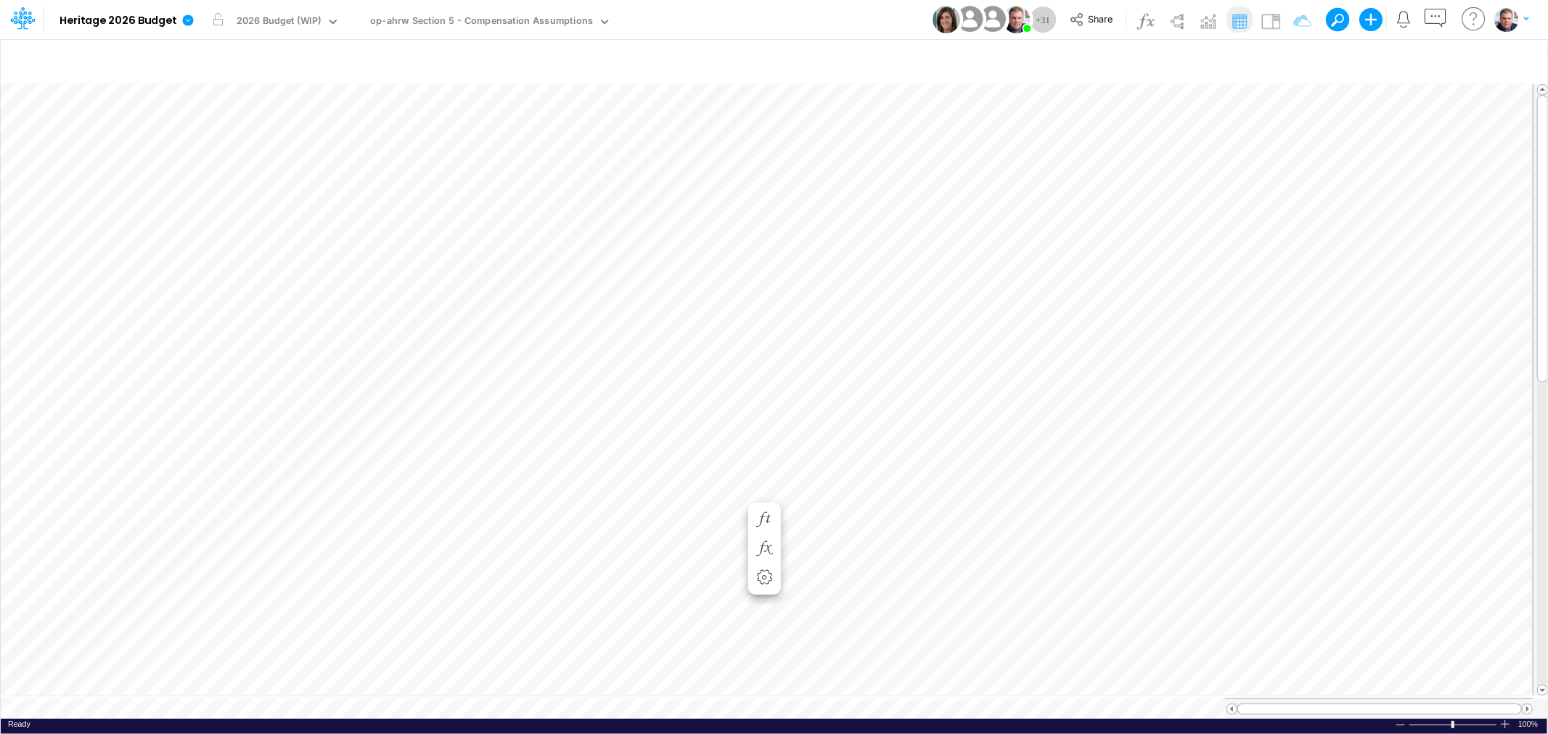
scroll to position [0, 1]
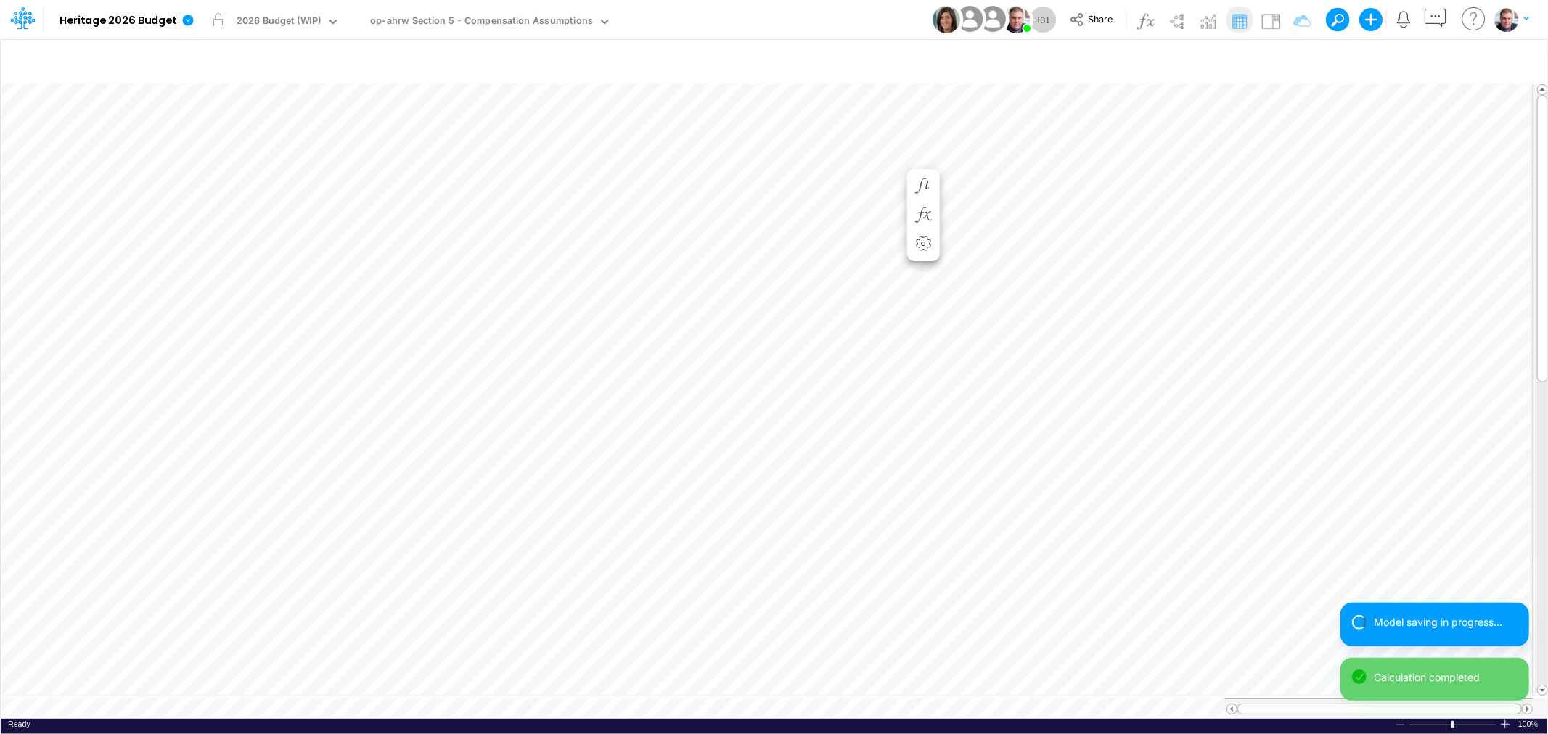
scroll to position [0, 1]
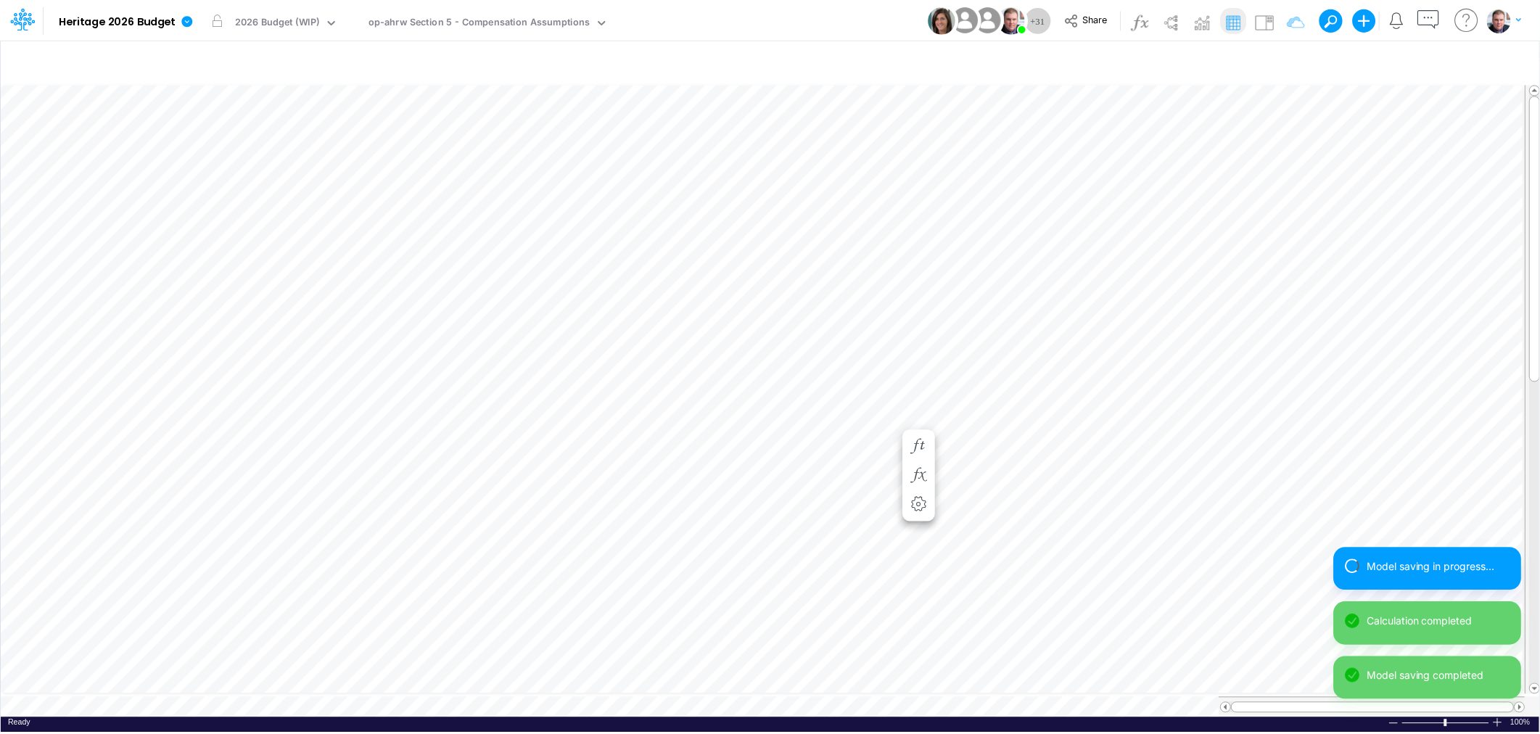
scroll to position [0, 1]
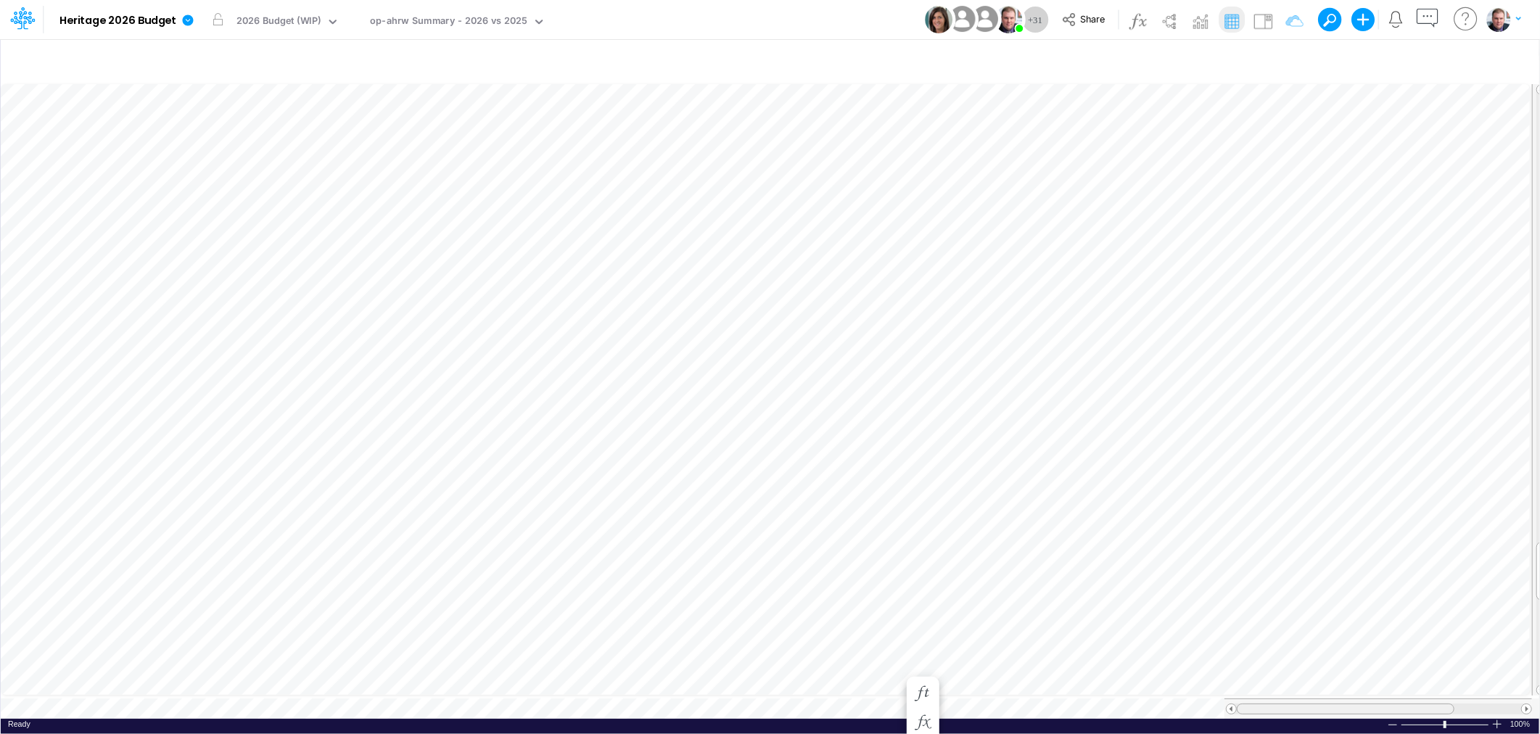
click at [1217, 707] on tr at bounding box center [767, 709] width 1532 height 20
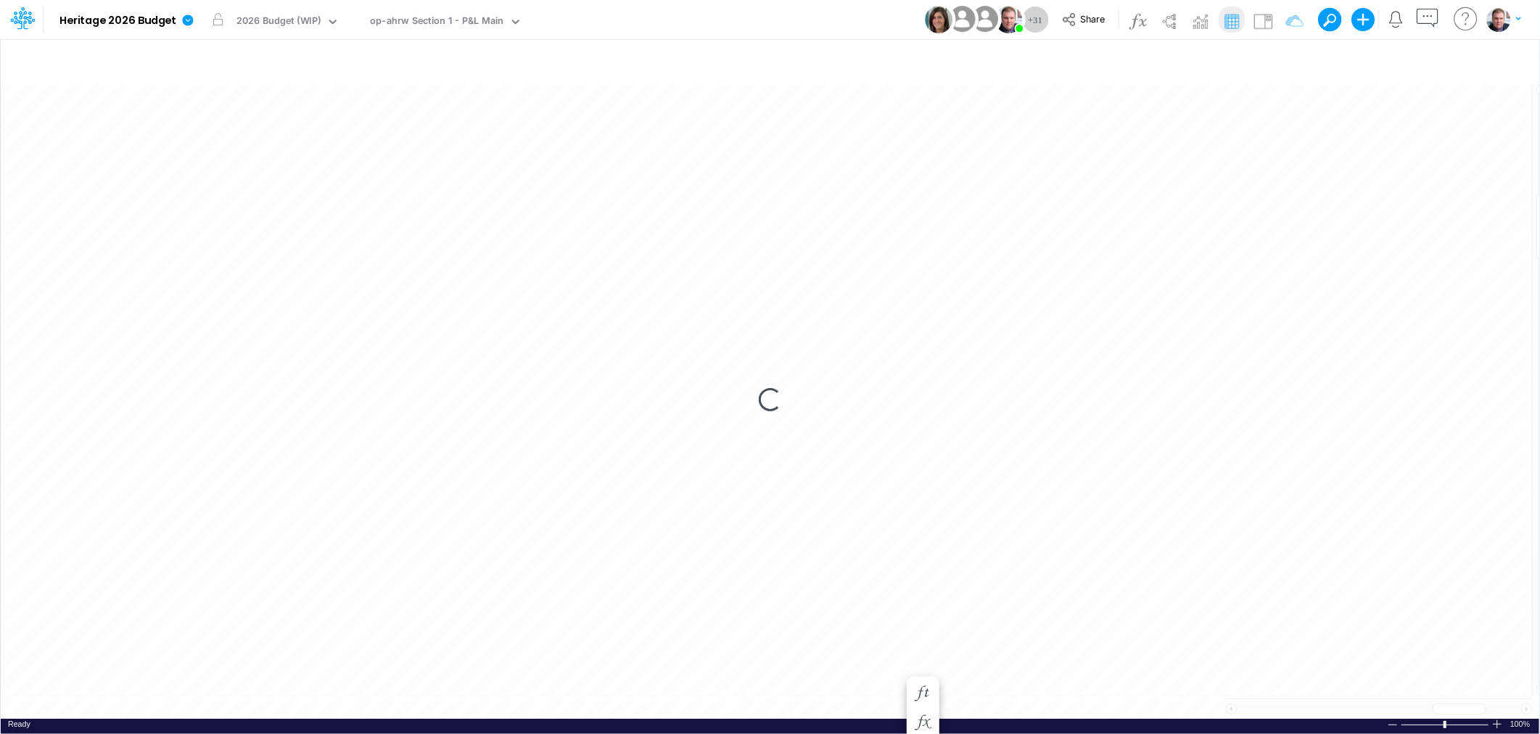
scroll to position [0, 1]
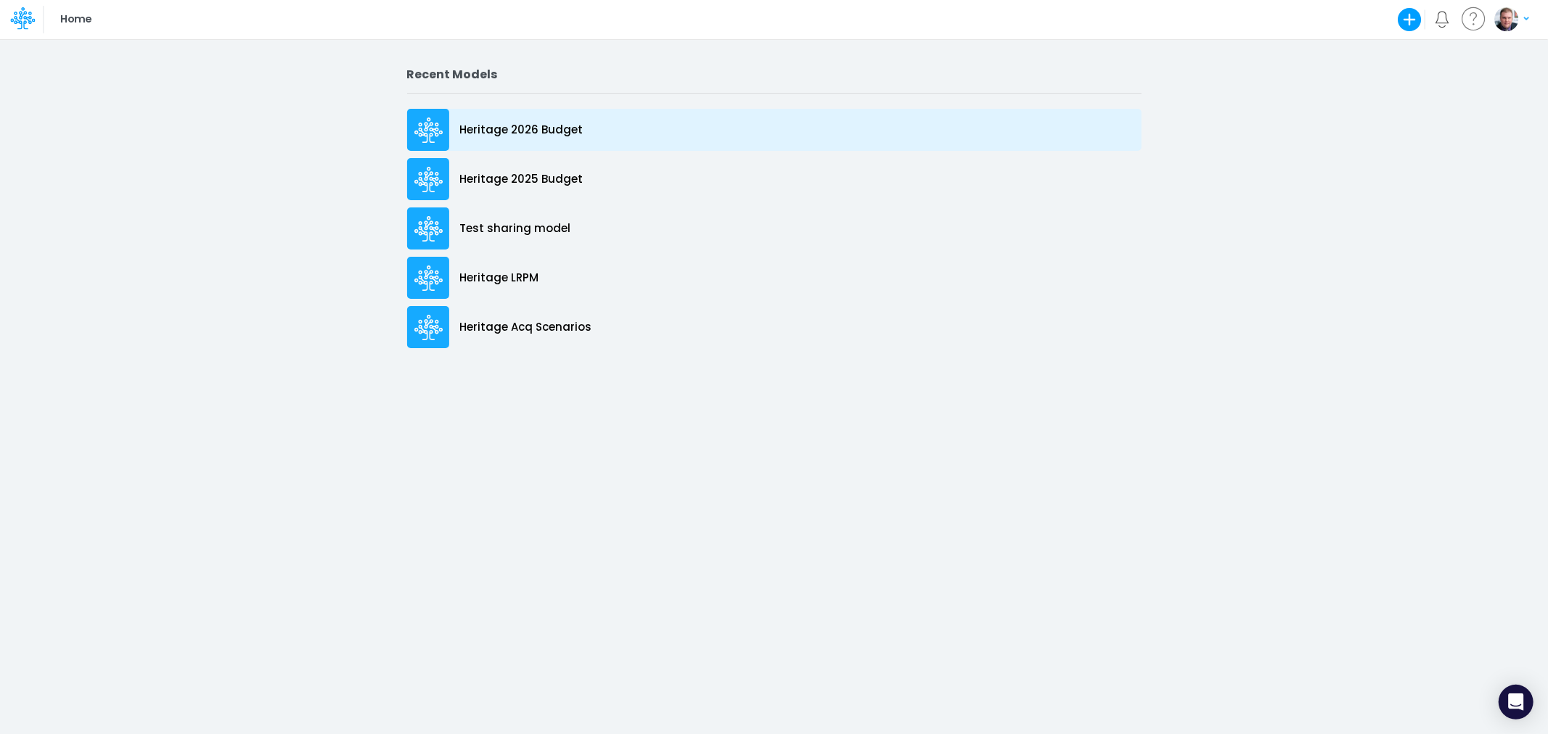
click at [567, 132] on p "Heritage 2026 Budget" at bounding box center [521, 130] width 123 height 17
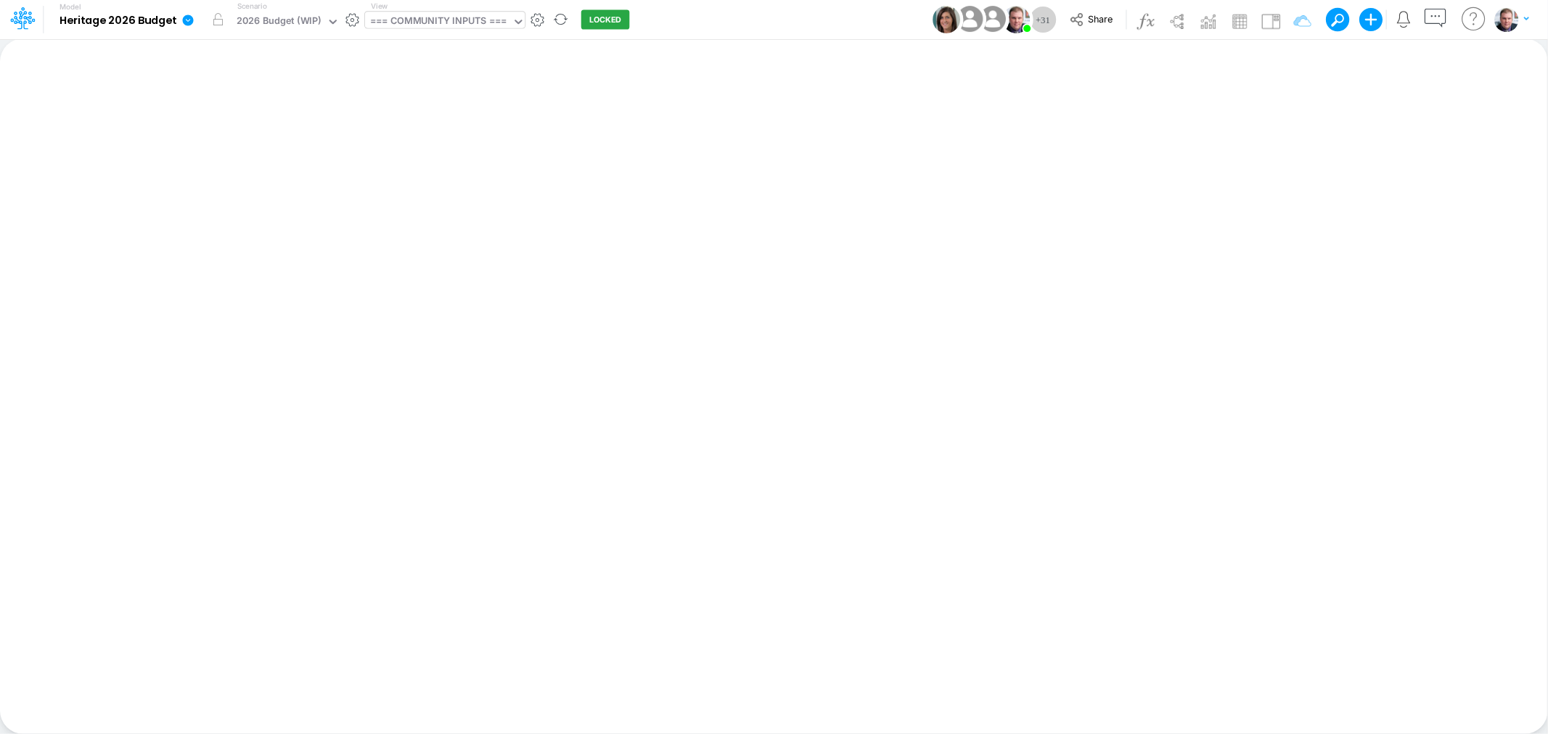
click at [453, 17] on div "=== COMMUNITY INPUTS ===" at bounding box center [438, 22] width 136 height 17
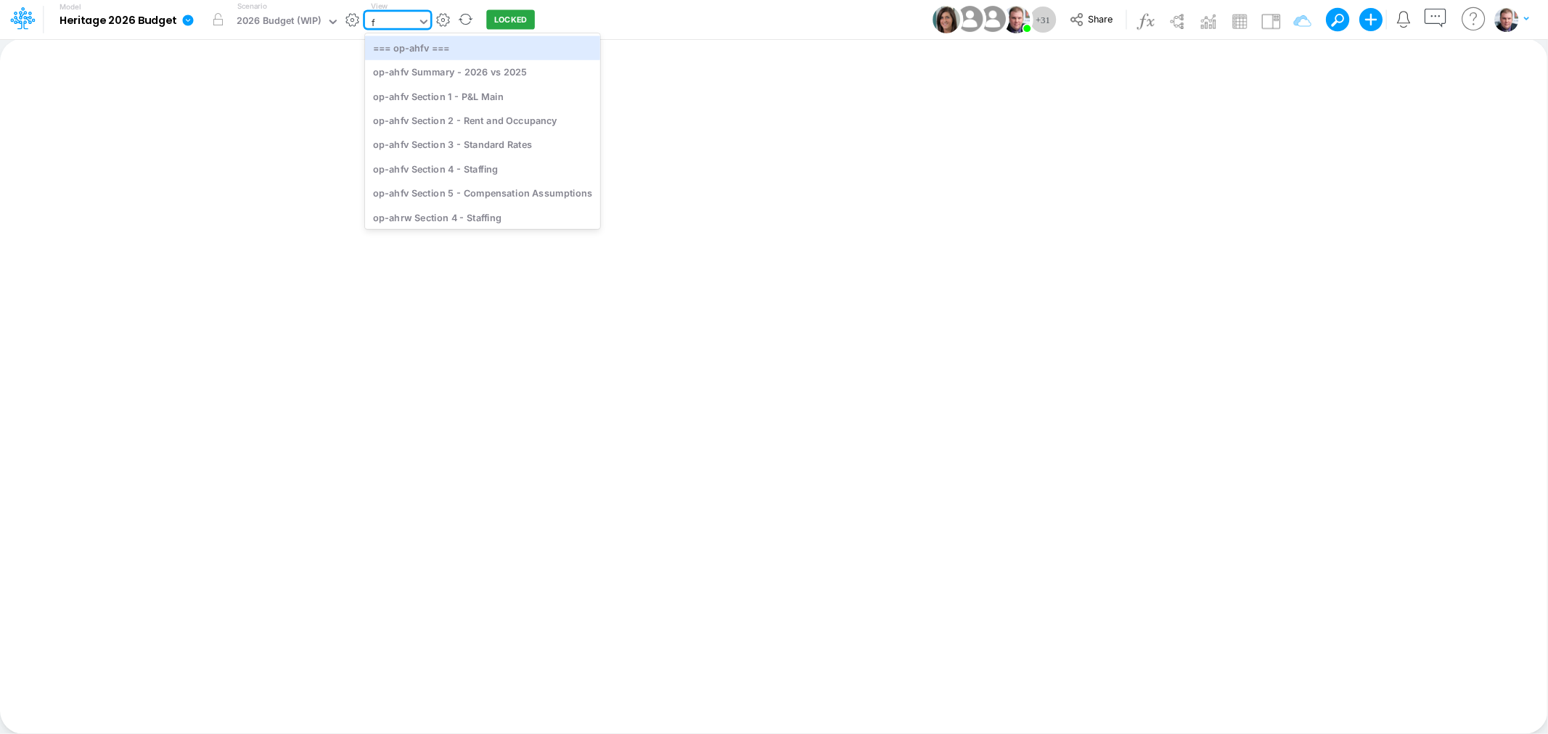
type input "fv"
click at [481, 91] on div "op-ahfv Section 1 - P&L Main" at bounding box center [482, 96] width 235 height 24
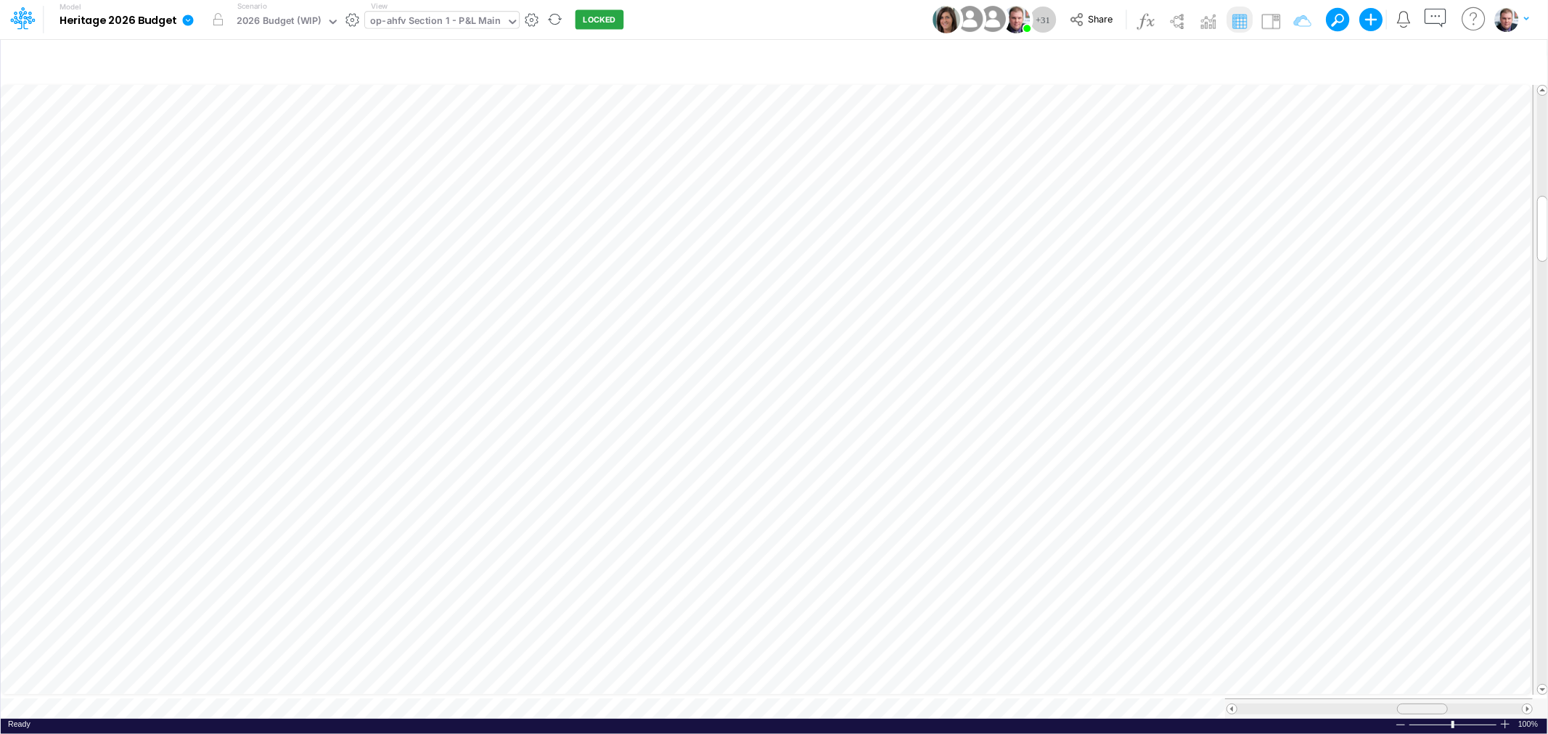
drag, startPoint x: 1389, startPoint y: 700, endPoint x: 1413, endPoint y: 699, distance: 23.2
click at [1413, 704] on div at bounding box center [1422, 709] width 51 height 11
drag, startPoint x: 1424, startPoint y: 700, endPoint x: 1477, endPoint y: 699, distance: 53.7
click at [1477, 705] on span at bounding box center [1476, 709] width 9 height 9
drag, startPoint x: 1480, startPoint y: 700, endPoint x: 1409, endPoint y: 695, distance: 71.3
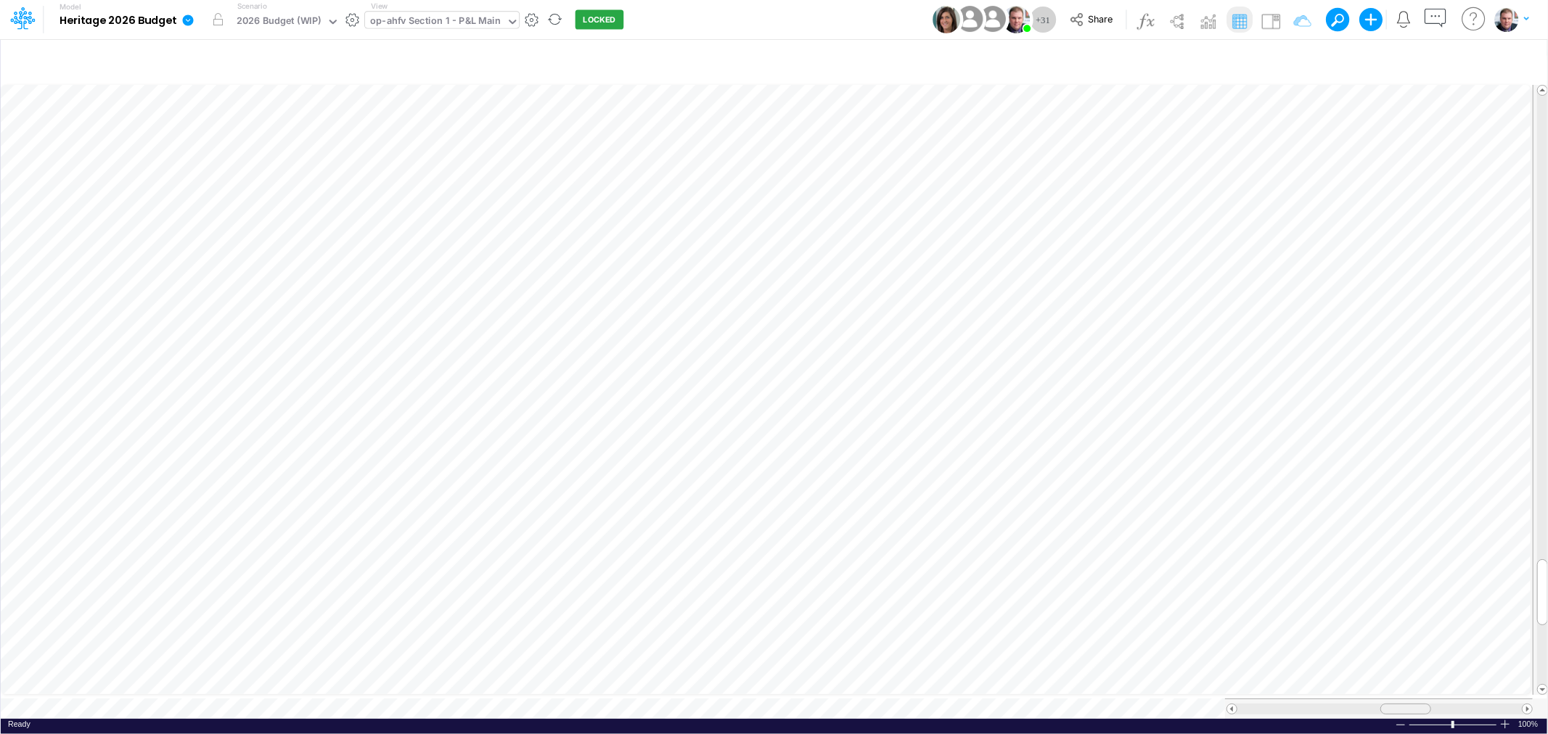
click at [1409, 699] on div at bounding box center [1379, 709] width 308 height 20
click at [1014, 282] on icon "button" at bounding box center [1020, 287] width 22 height 15
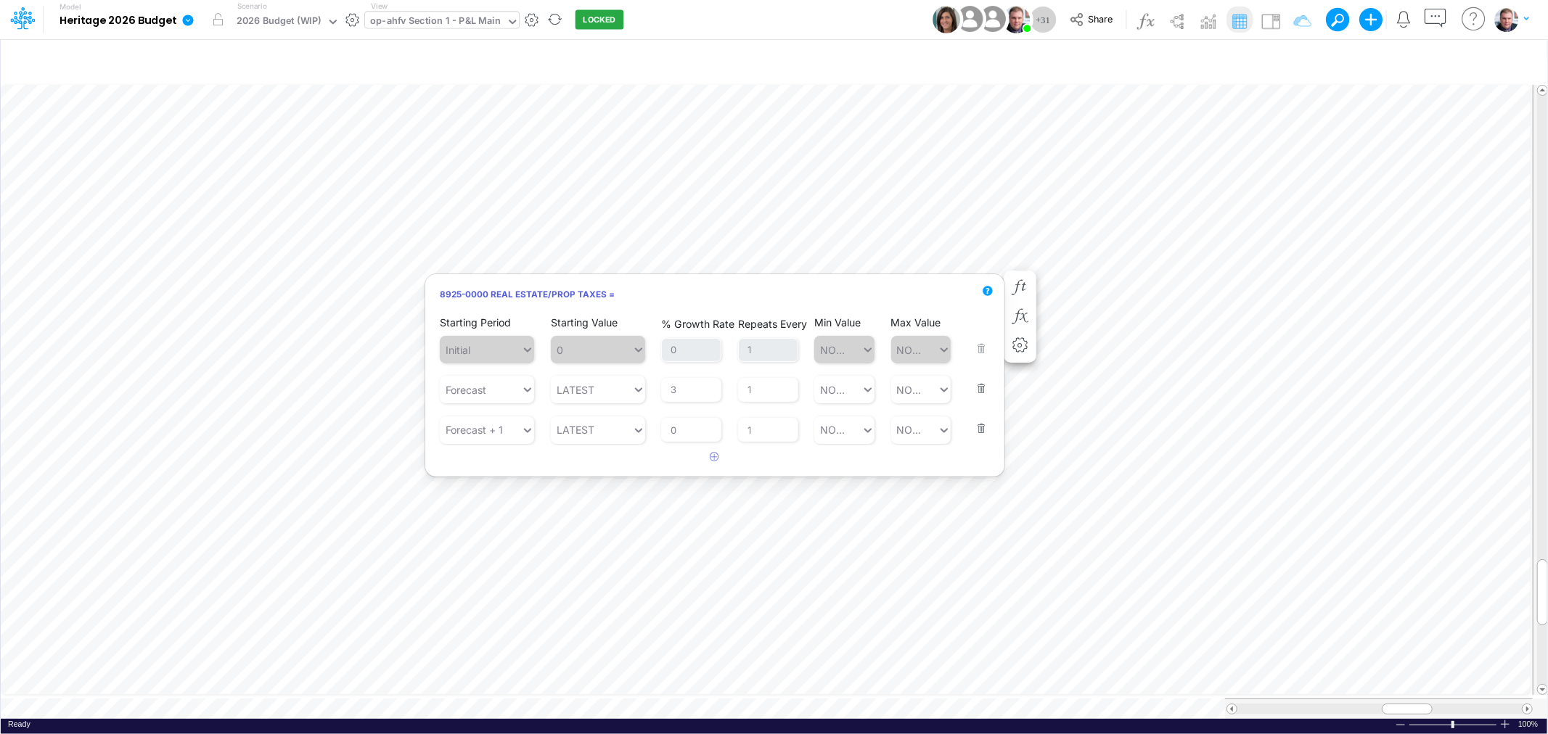
scroll to position [0, 1]
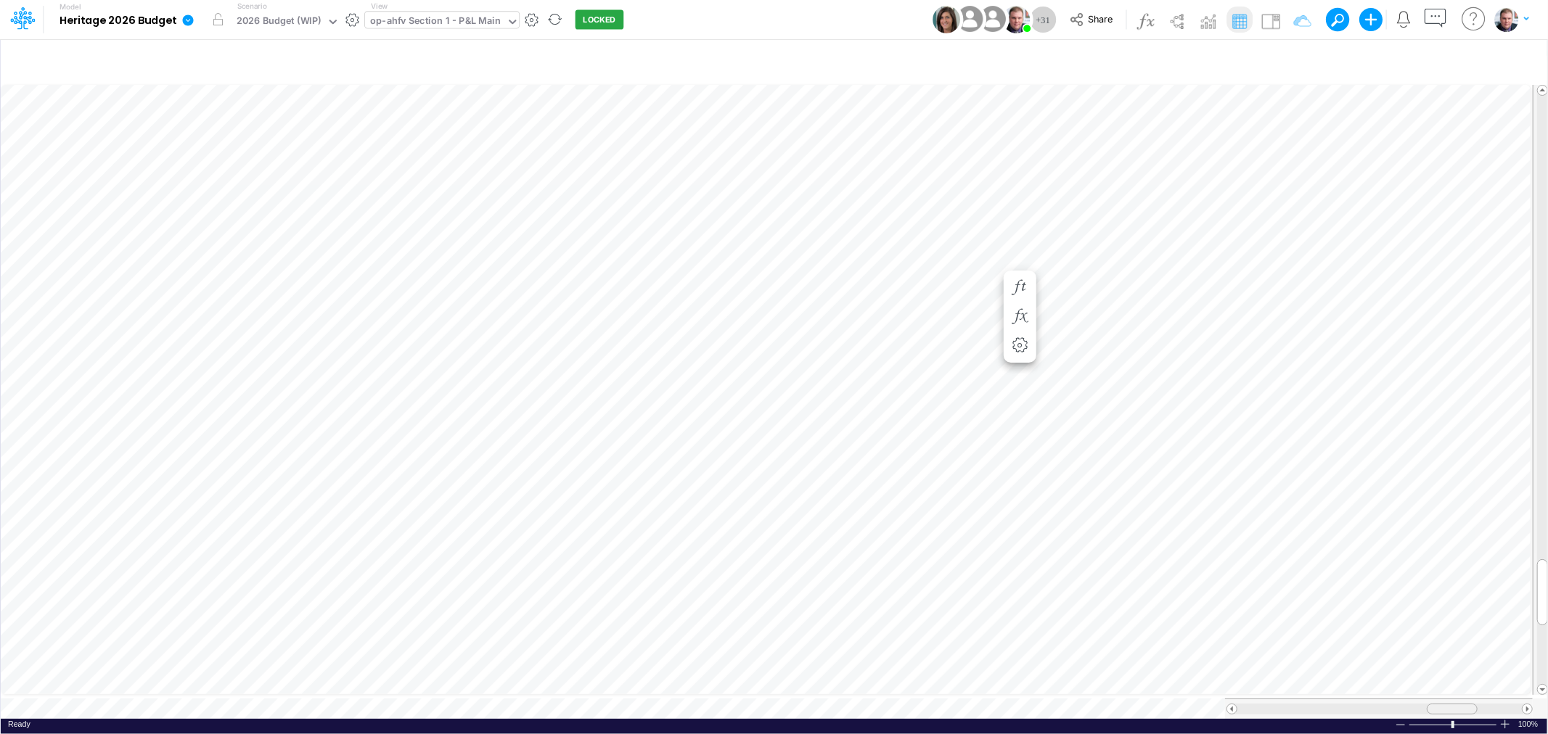
drag, startPoint x: 1388, startPoint y: 704, endPoint x: 1433, endPoint y: 704, distance: 45.0
click at [1433, 704] on div at bounding box center [1451, 709] width 51 height 11
drag, startPoint x: 1445, startPoint y: 698, endPoint x: 1413, endPoint y: 699, distance: 31.9
click at [1413, 705] on span at bounding box center [1412, 709] width 9 height 9
click at [863, 279] on button "button" at bounding box center [863, 288] width 27 height 29
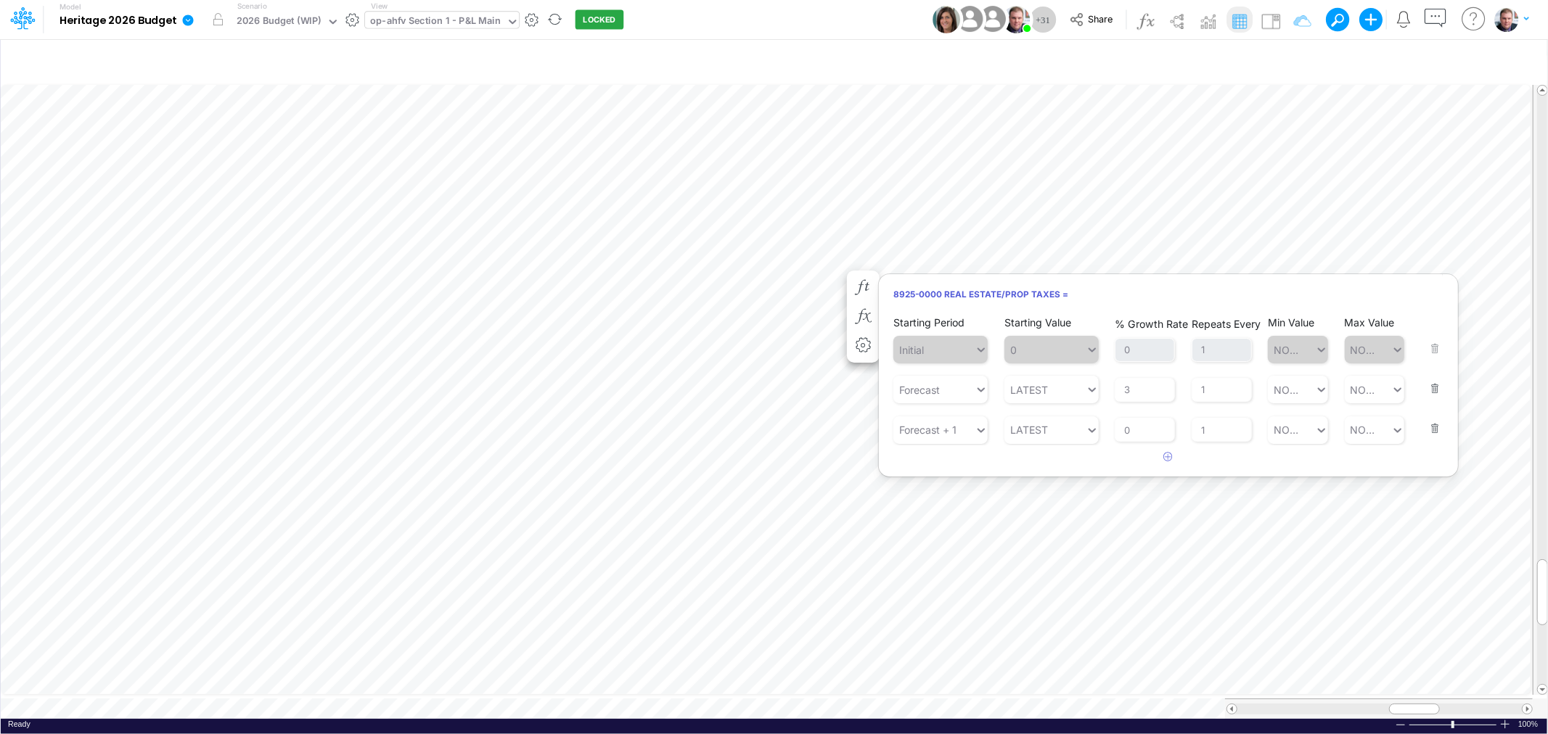
click at [1429, 427] on button "button" at bounding box center [1430, 419] width 19 height 39
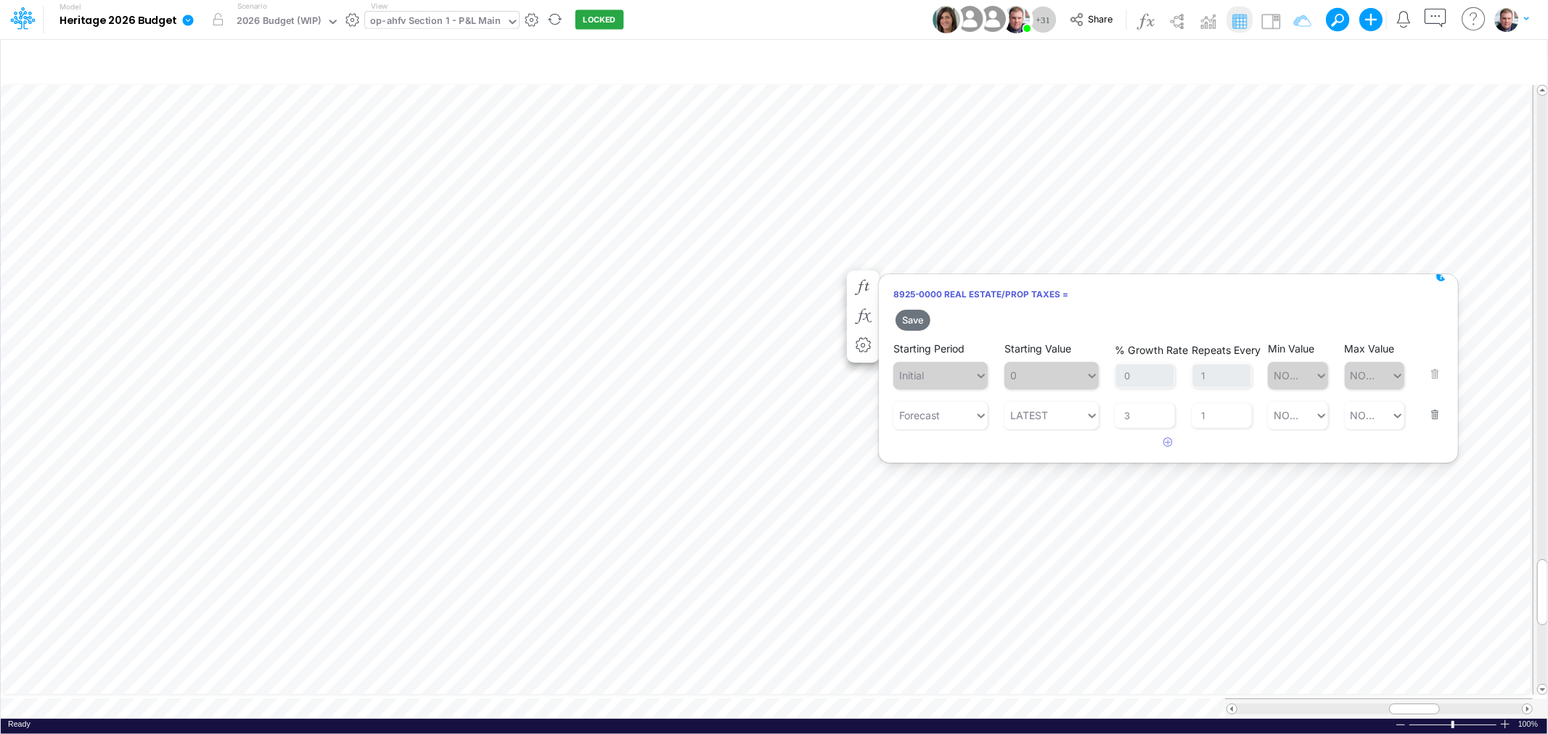
click at [1437, 411] on button "button" at bounding box center [1430, 405] width 19 height 39
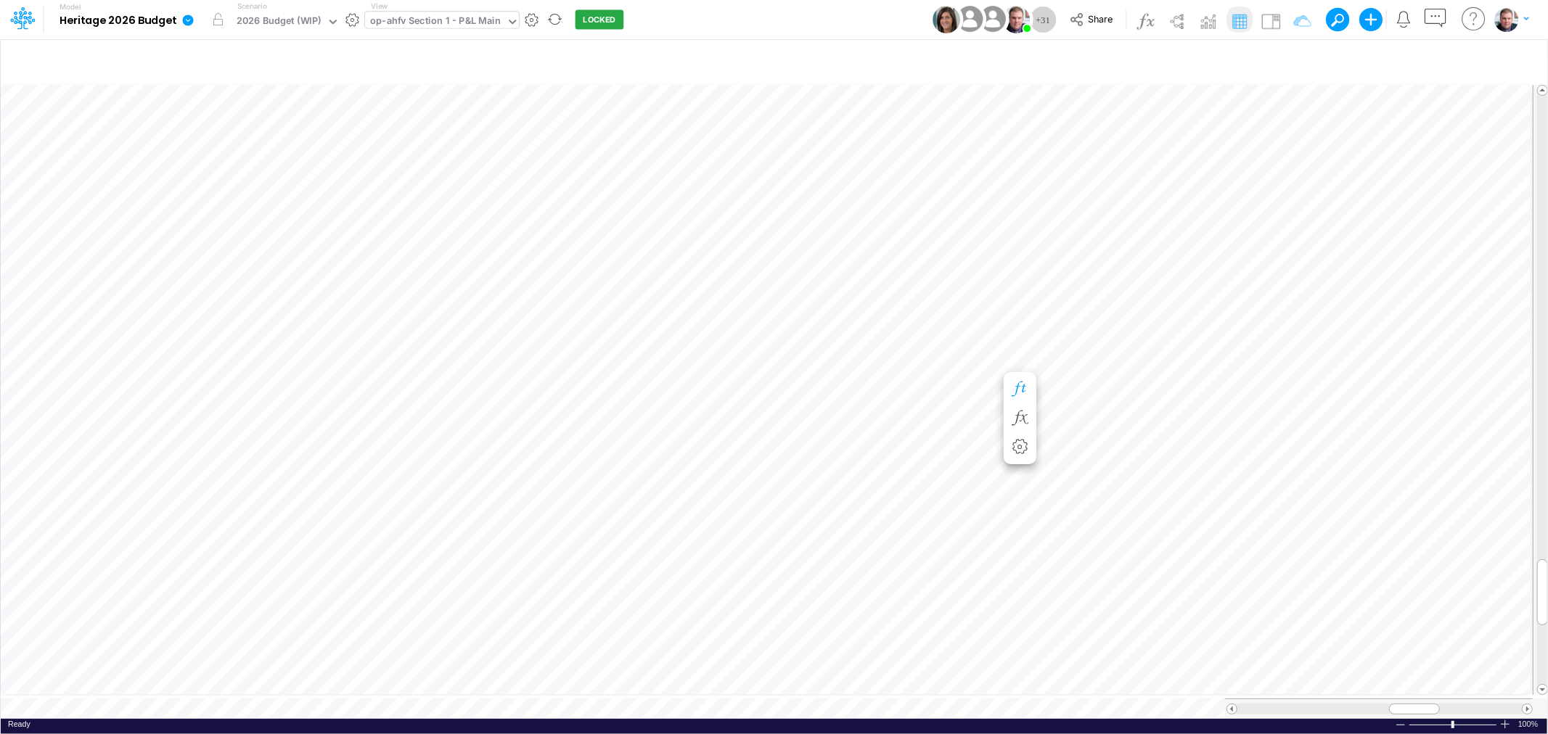
scroll to position [0, 1]
click at [871, 285] on icon "button" at bounding box center [863, 287] width 22 height 15
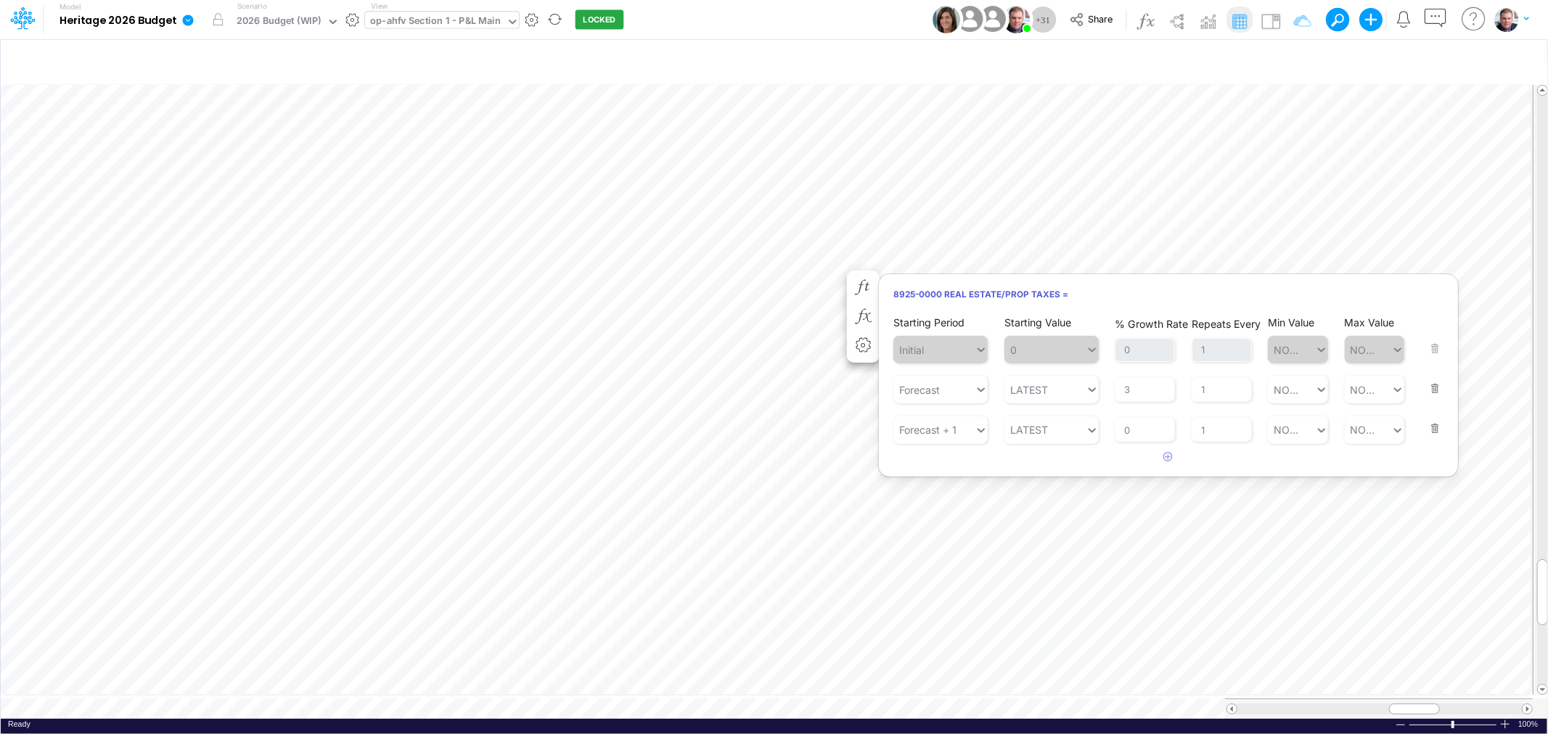
click at [1434, 429] on button "button" at bounding box center [1430, 419] width 19 height 39
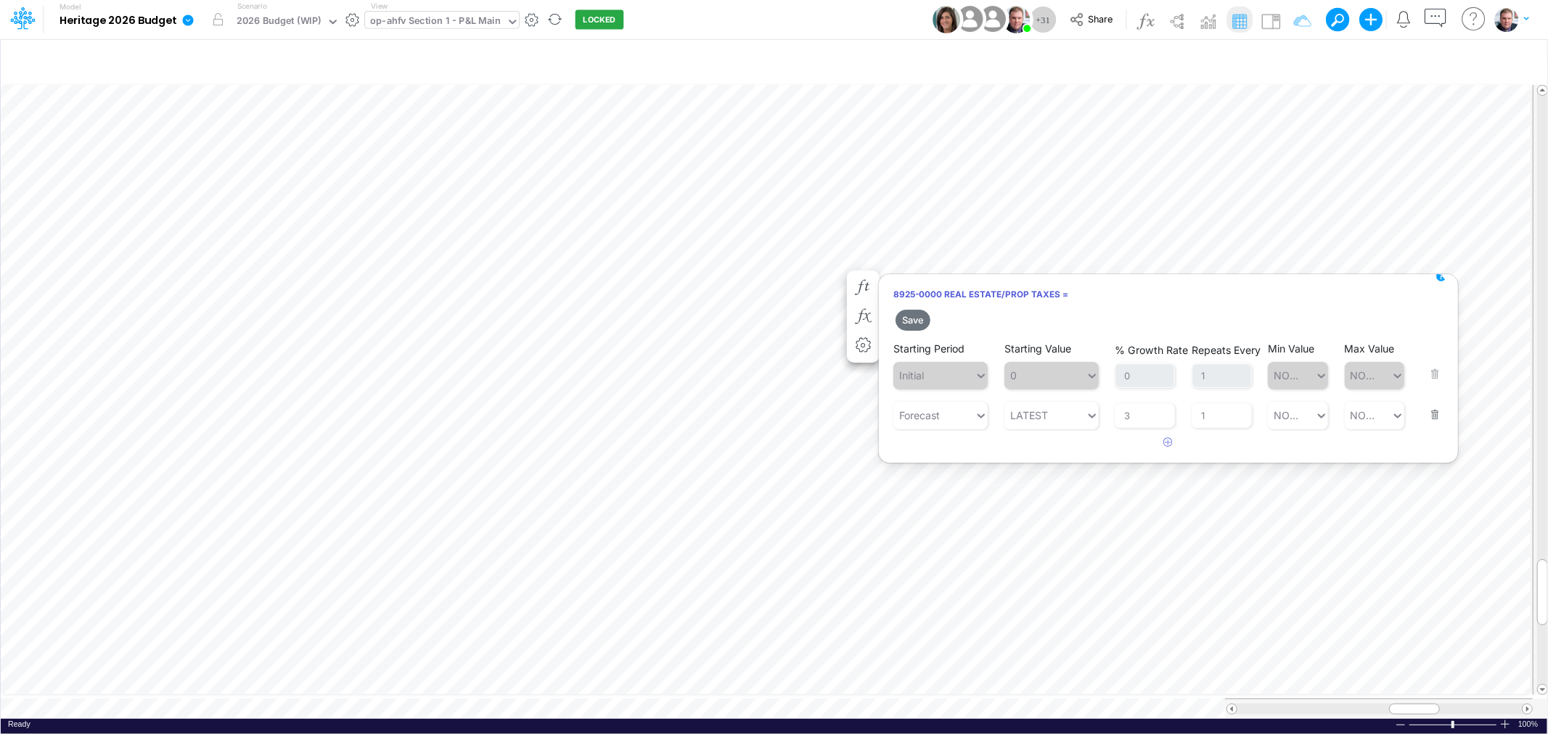
click at [1432, 410] on button "button" at bounding box center [1430, 405] width 19 height 39
click at [910, 328] on button "Save" at bounding box center [912, 320] width 35 height 21
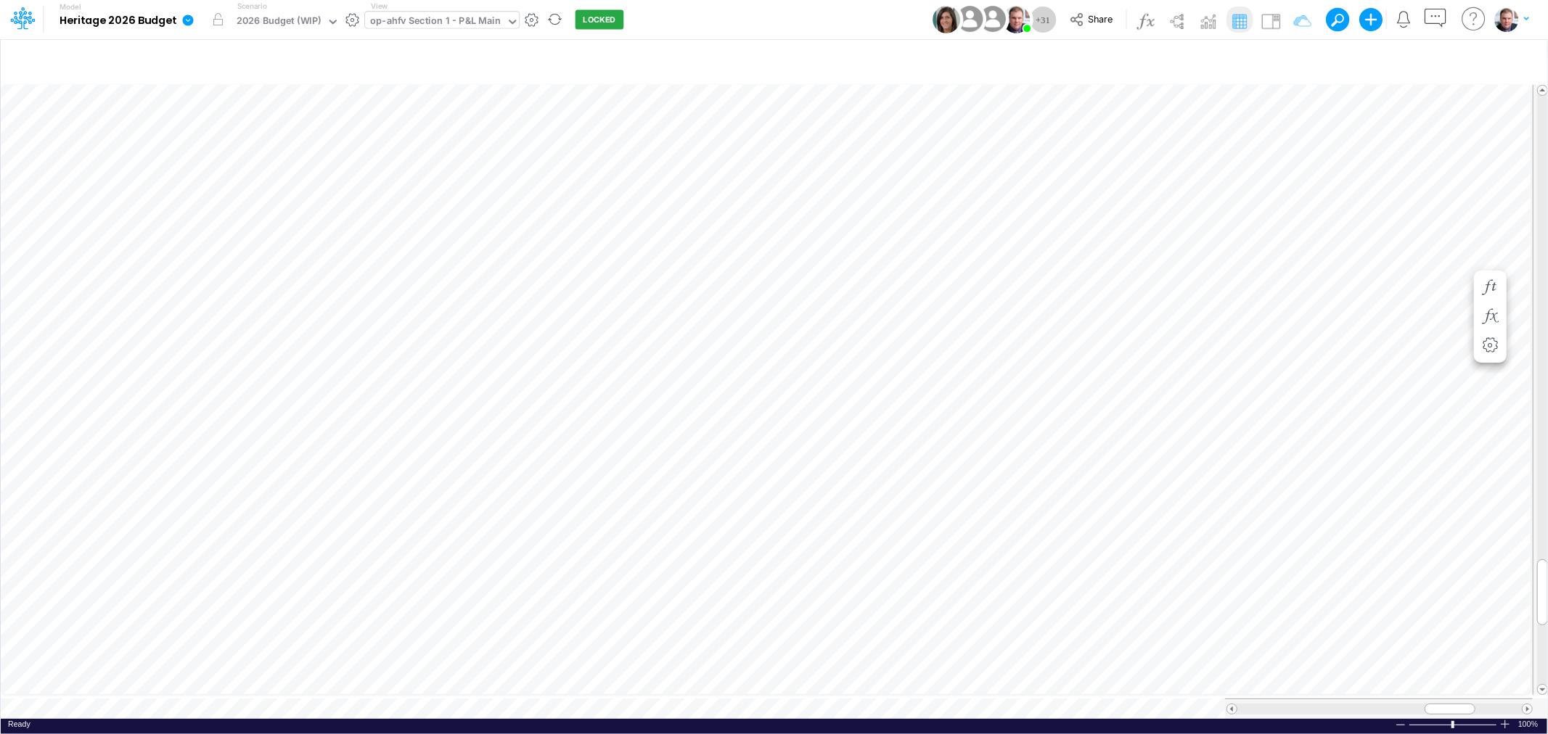
click at [379, 25] on div "op-ahfv Section 1 - P&L Main" at bounding box center [435, 22] width 131 height 17
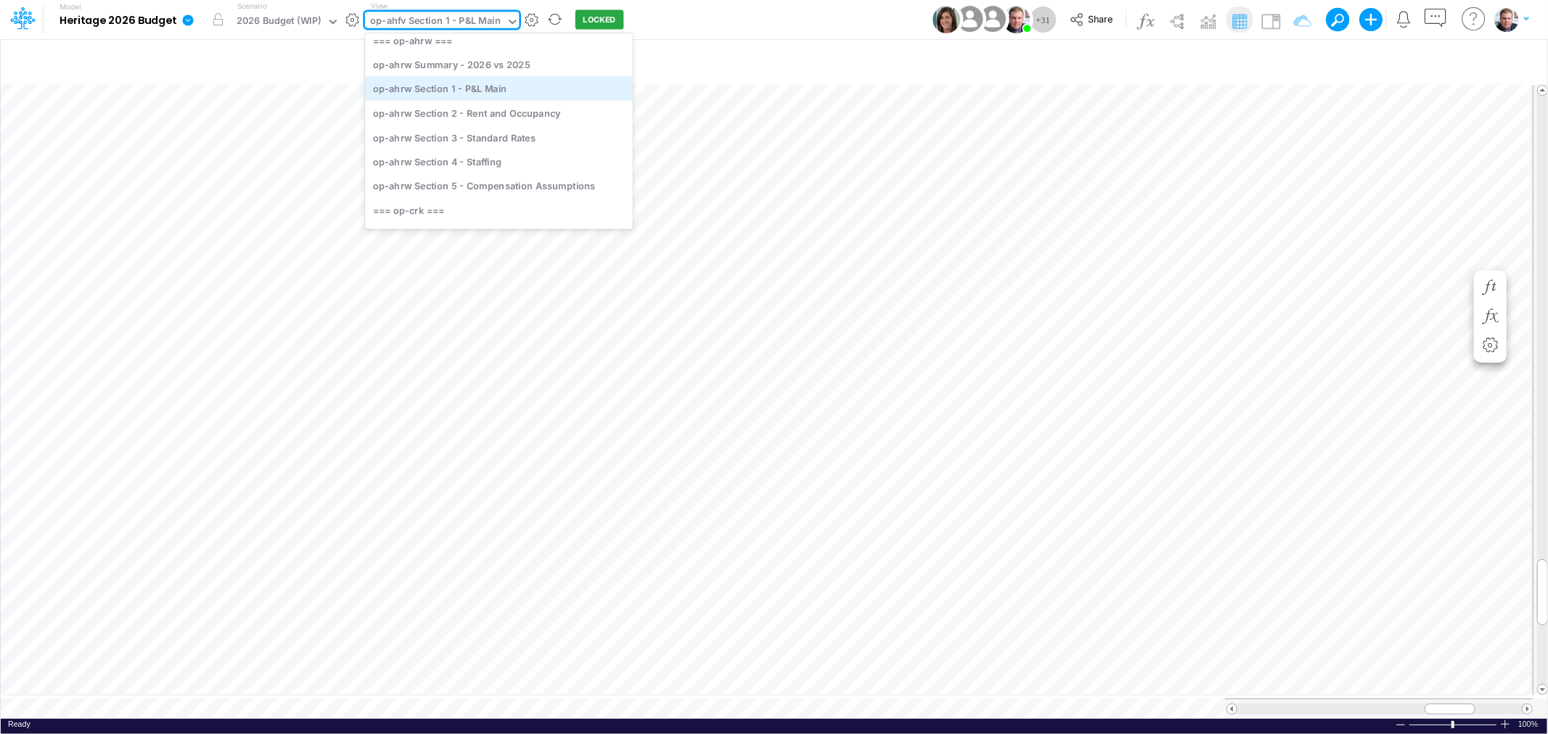
click at [495, 90] on div "op-ahrw Section 1 - P&L Main" at bounding box center [499, 89] width 268 height 24
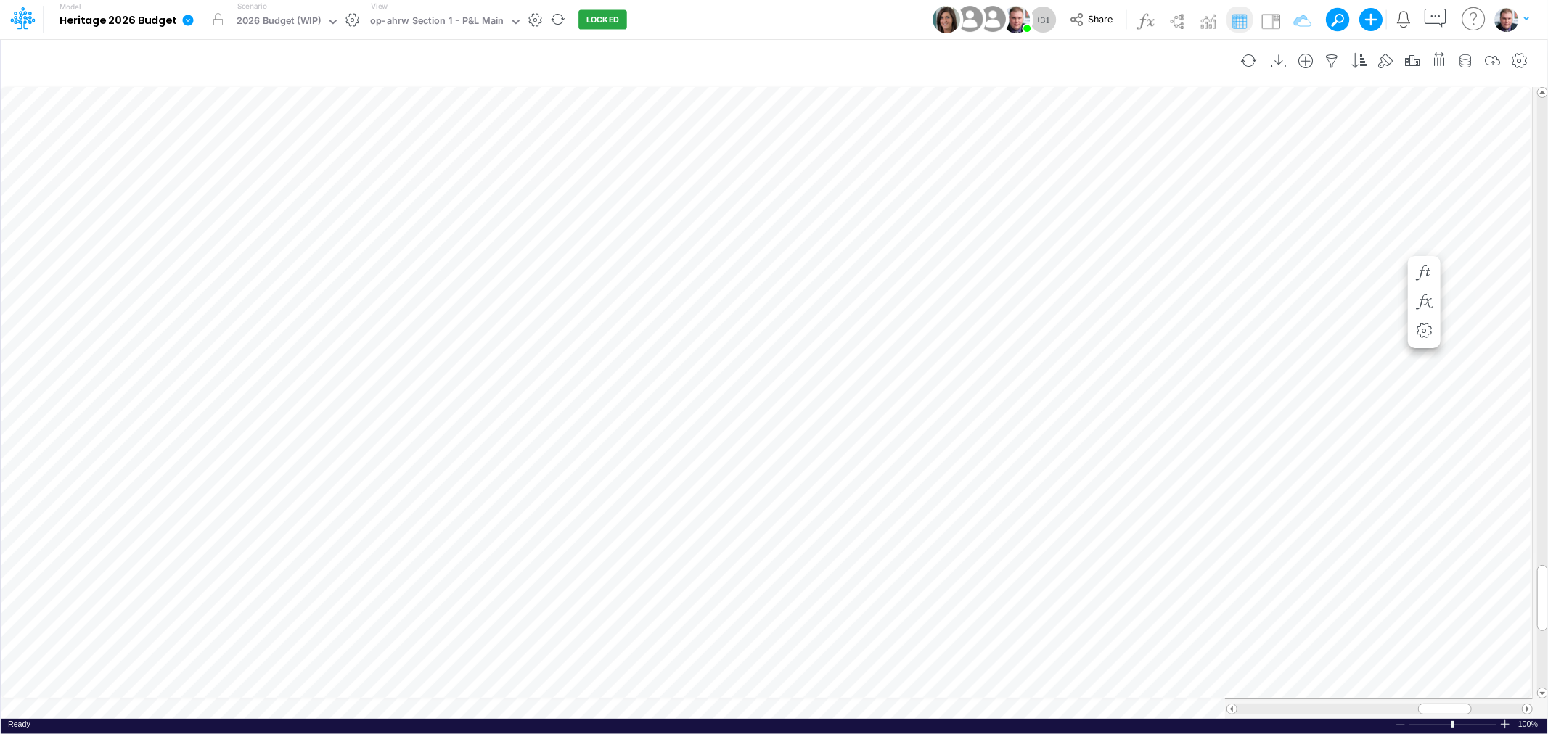
scroll to position [0, 1]
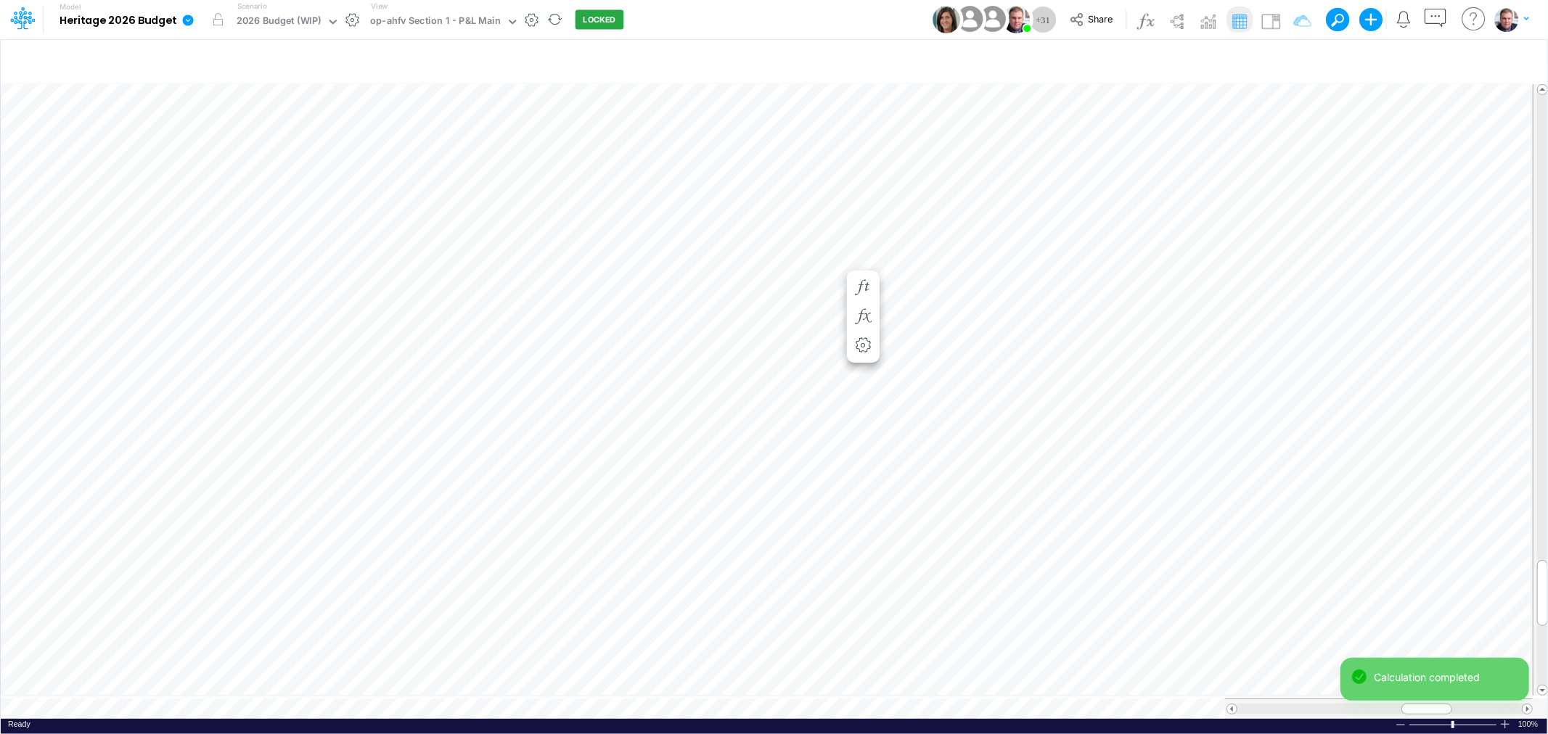
scroll to position [0, 1]
click at [862, 281] on icon "button" at bounding box center [863, 287] width 22 height 15
